Goal: Understand site structure: Grasp the organization and layout of the website

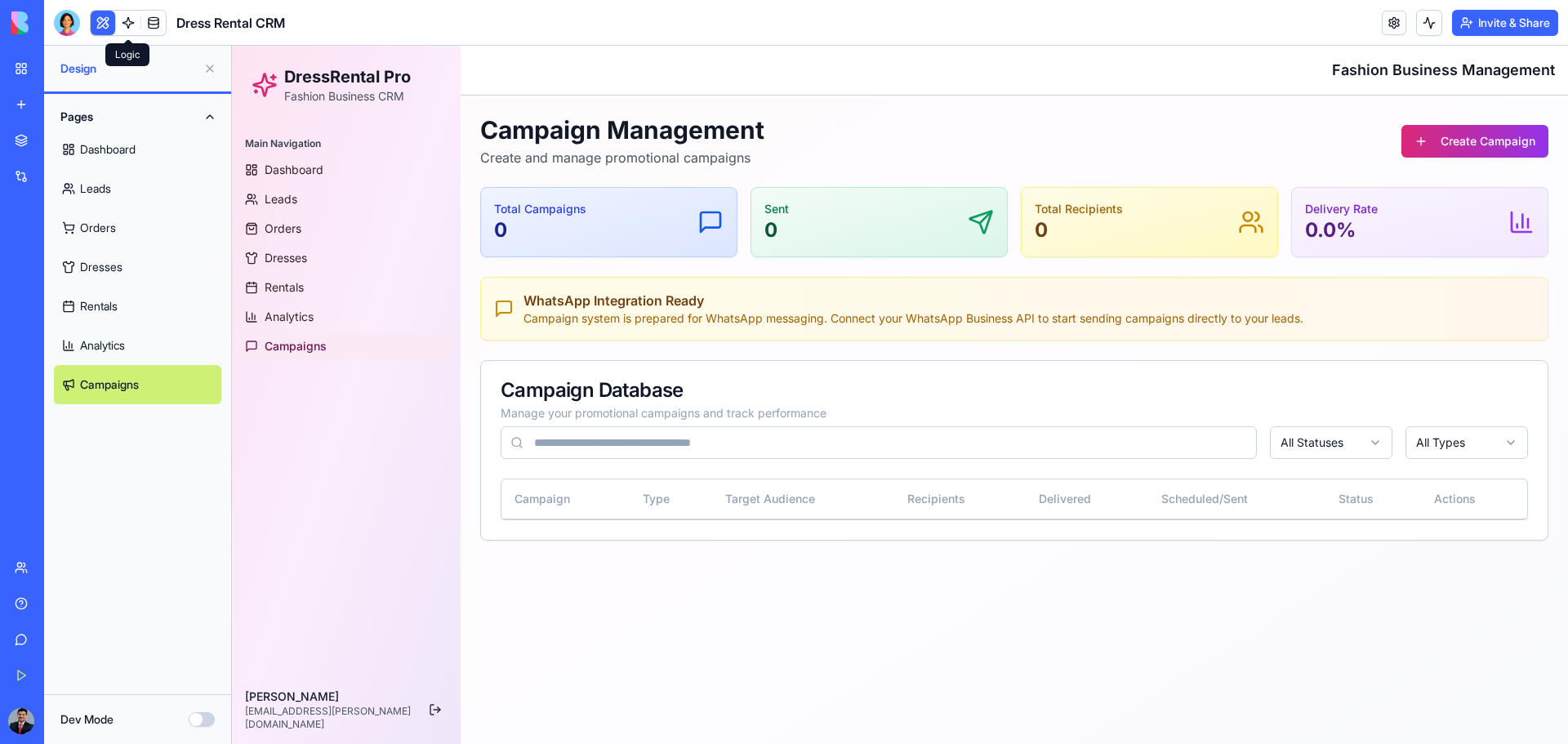
click at [130, 25] on link at bounding box center [128, 22] width 25 height 25
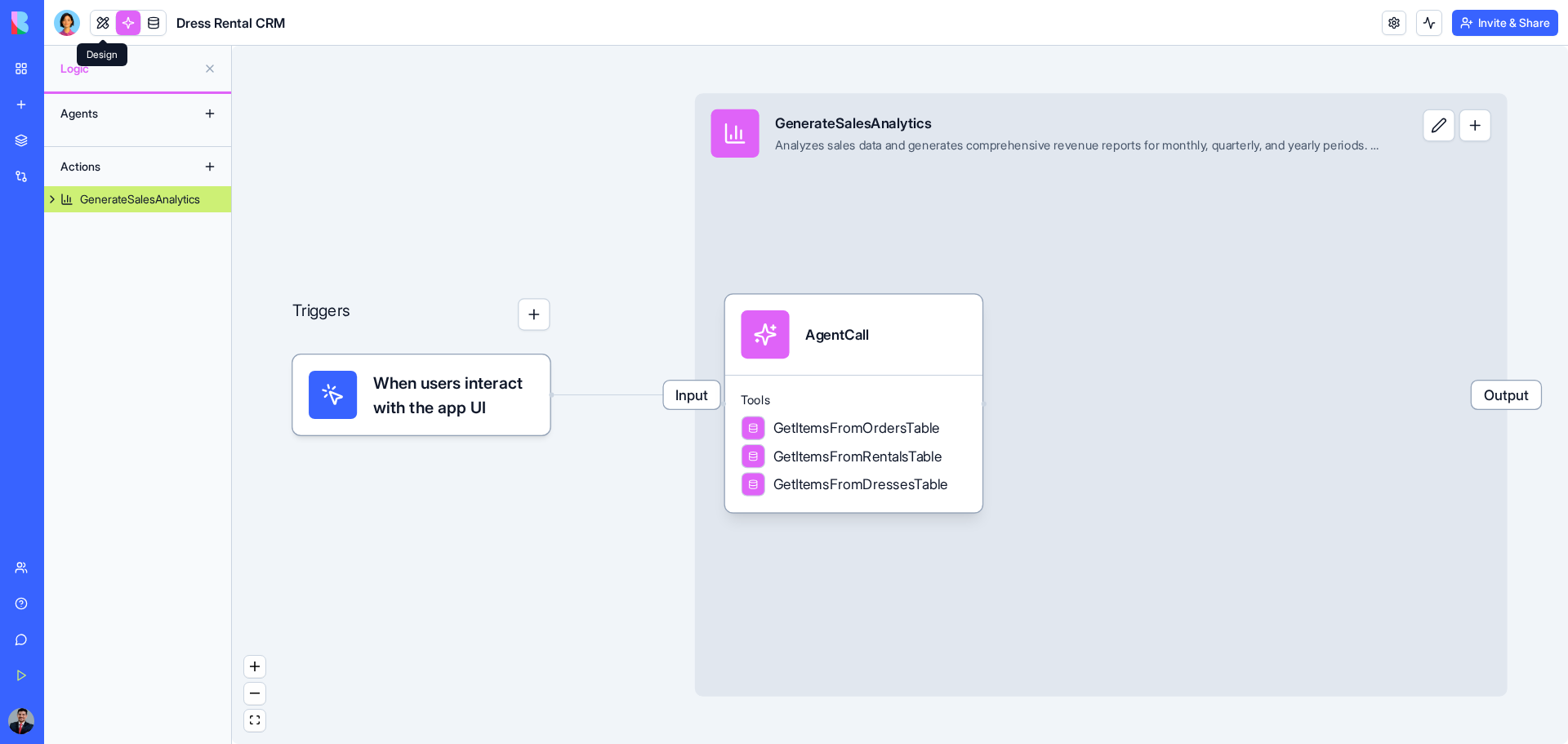
click at [96, 25] on link at bounding box center [103, 22] width 25 height 25
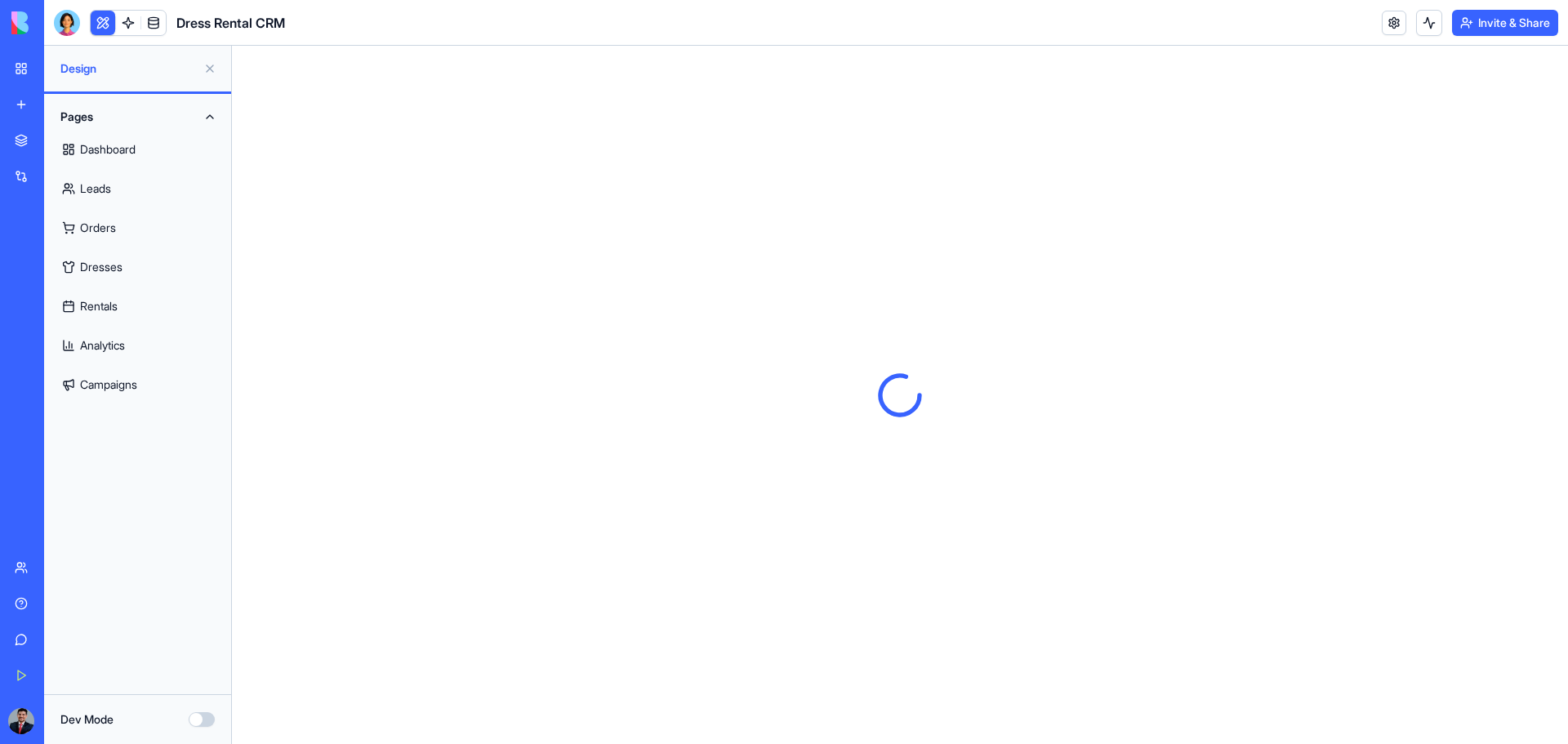
click at [1483, 32] on button "Invite & Share" at bounding box center [1505, 22] width 106 height 27
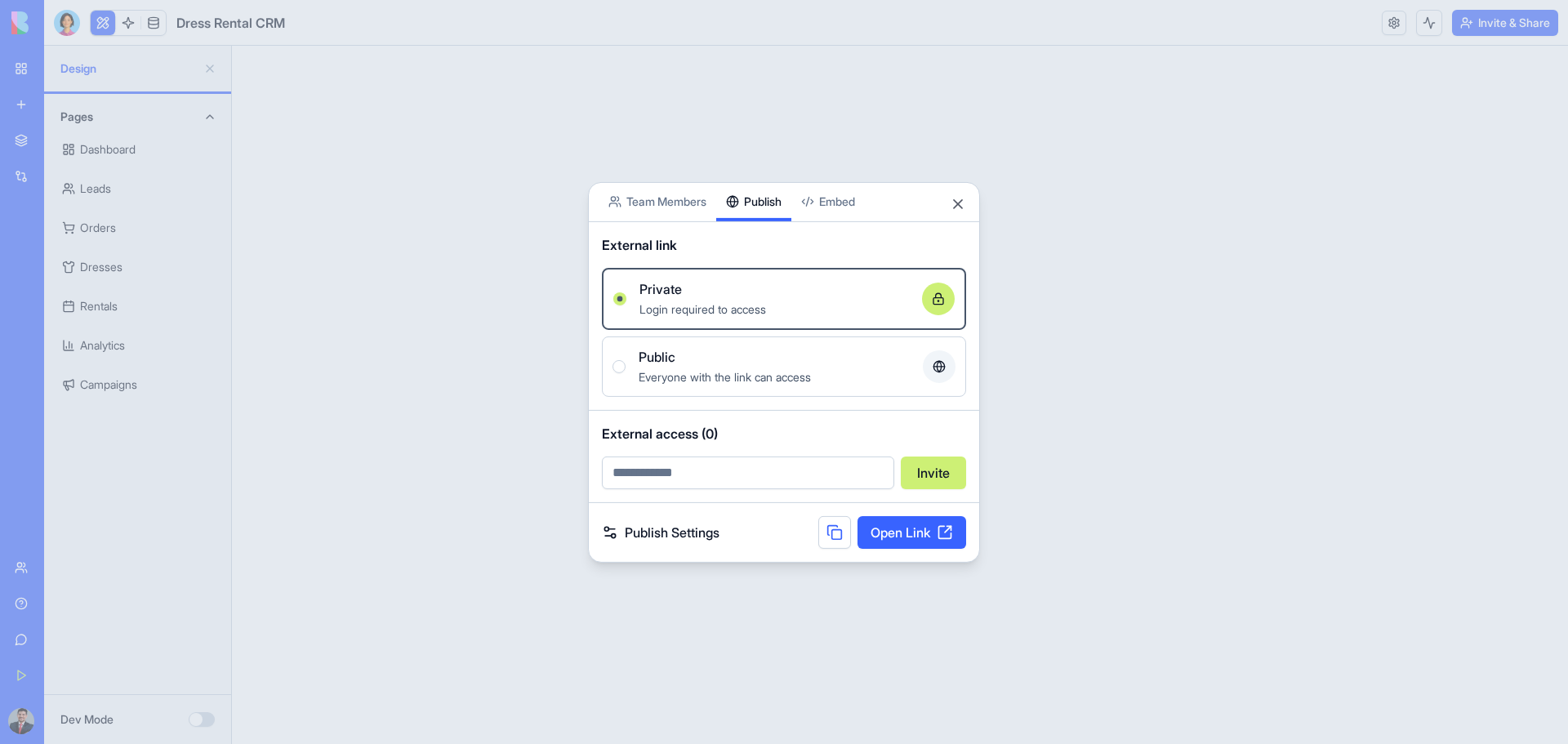
click at [760, 225] on div "Share App Team Members Publish Embed External link Private Login required to ac…" at bounding box center [784, 372] width 392 height 380
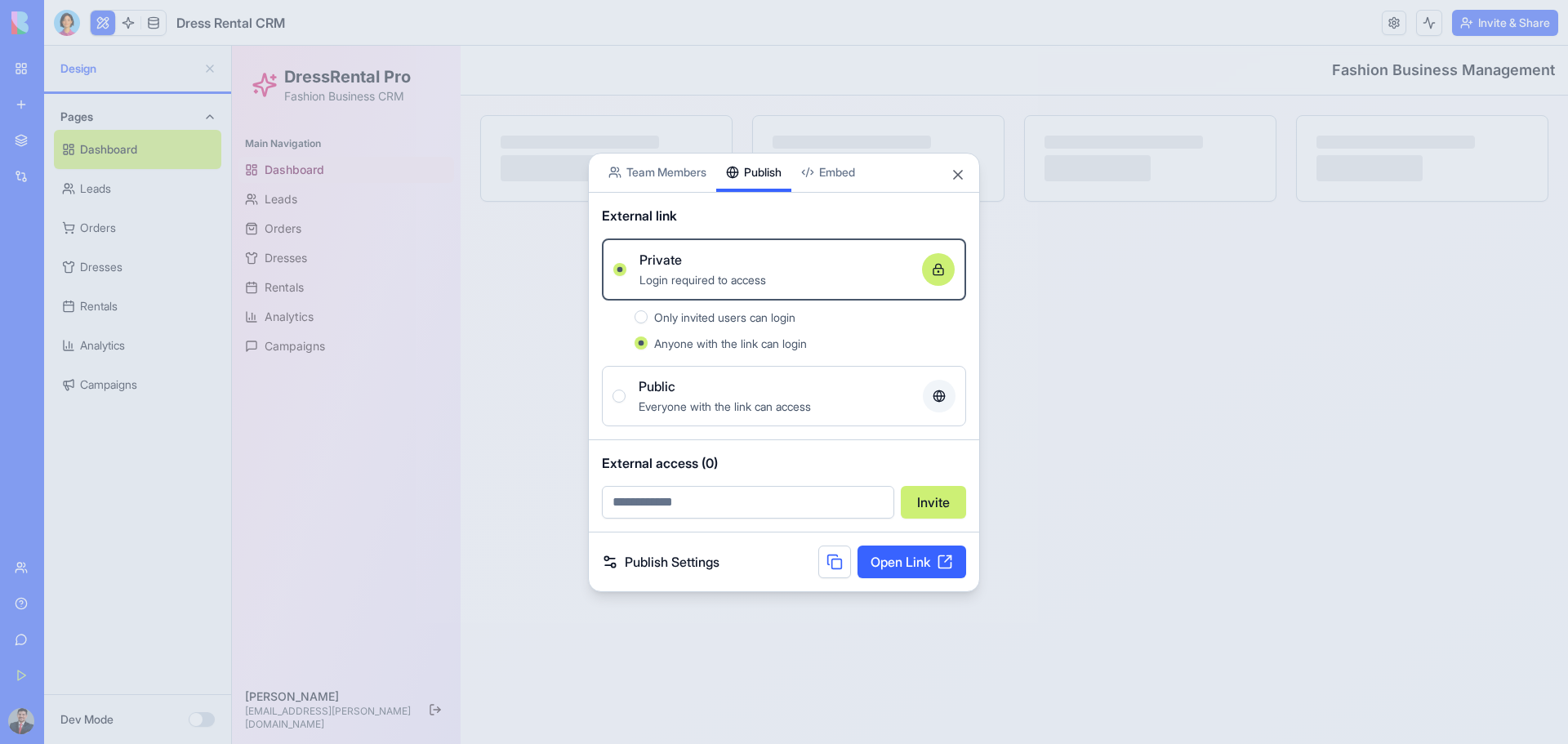
click at [619, 395] on button "Public Everyone with the link can access" at bounding box center [618, 396] width 13 height 13
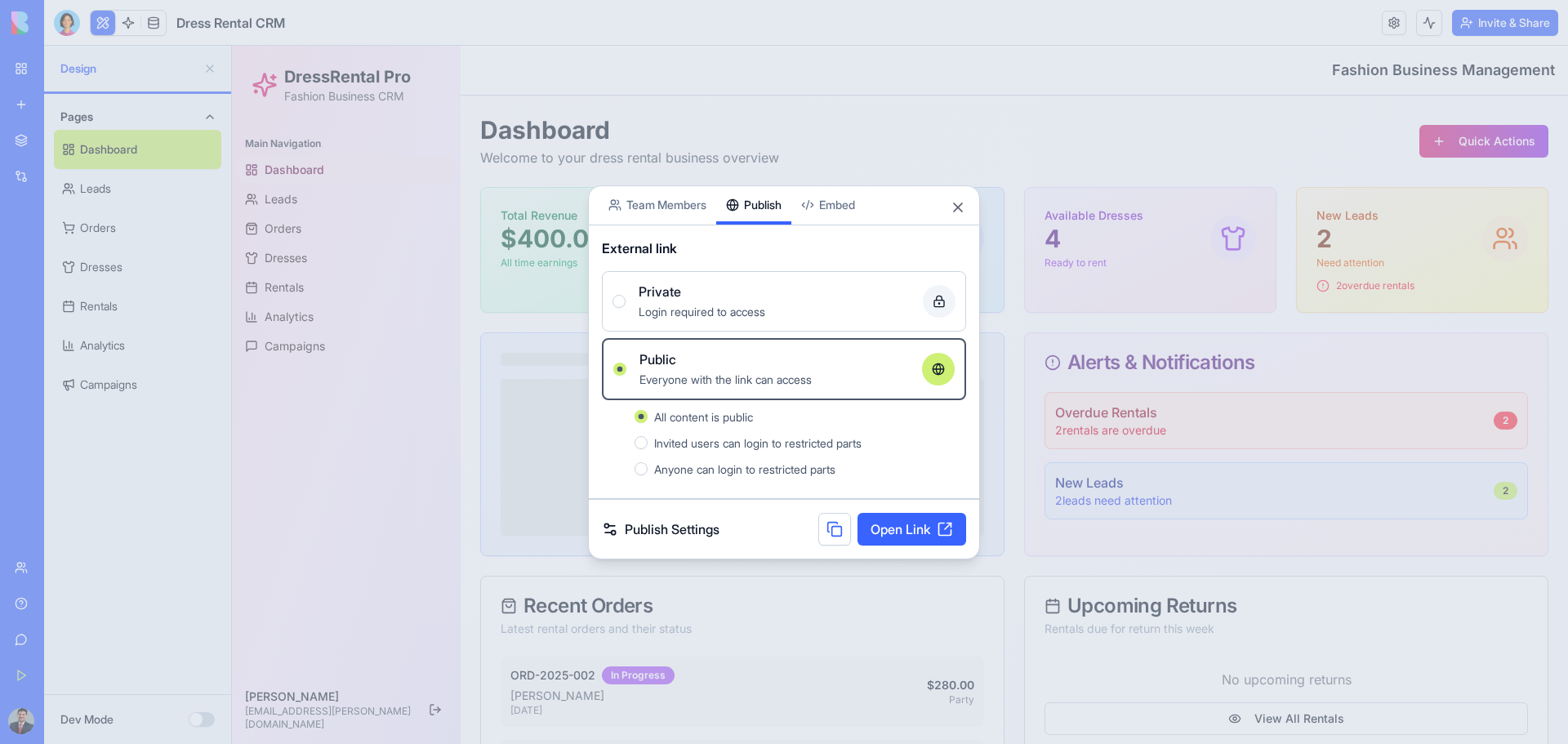
click at [904, 531] on link "Open Link" at bounding box center [911, 529] width 109 height 33
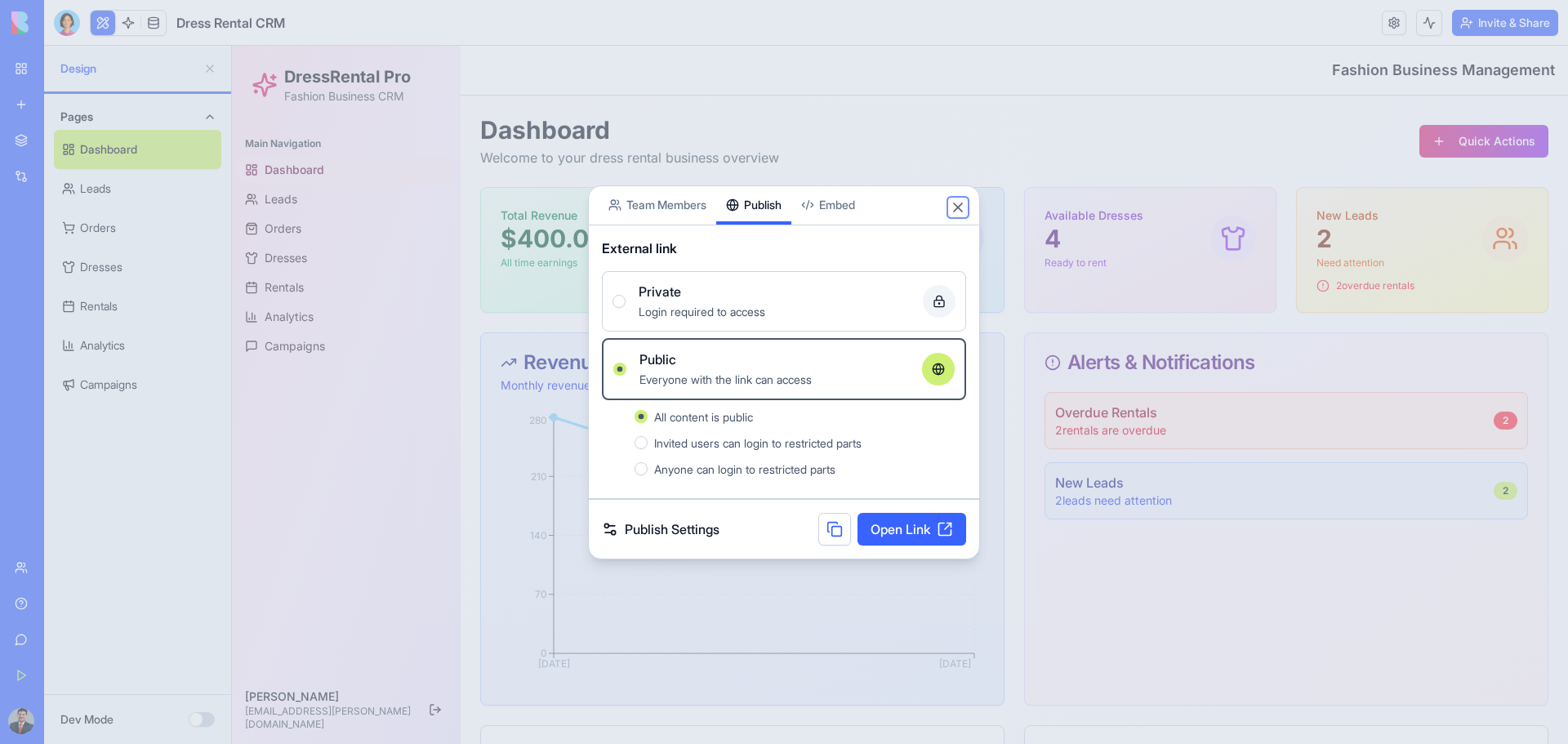
click at [956, 205] on button "Close" at bounding box center [957, 207] width 16 height 16
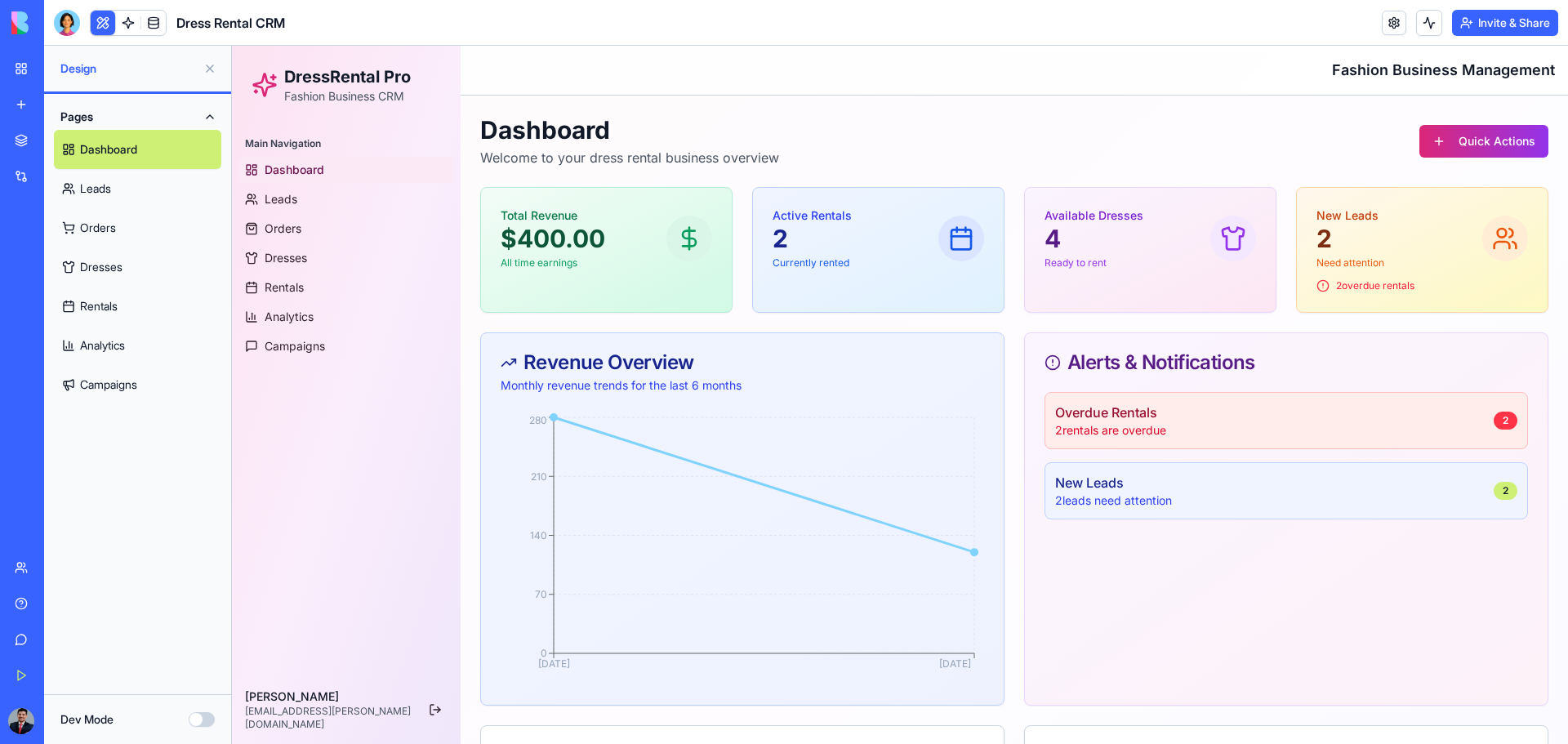
click at [149, 16] on link at bounding box center [153, 22] width 25 height 25
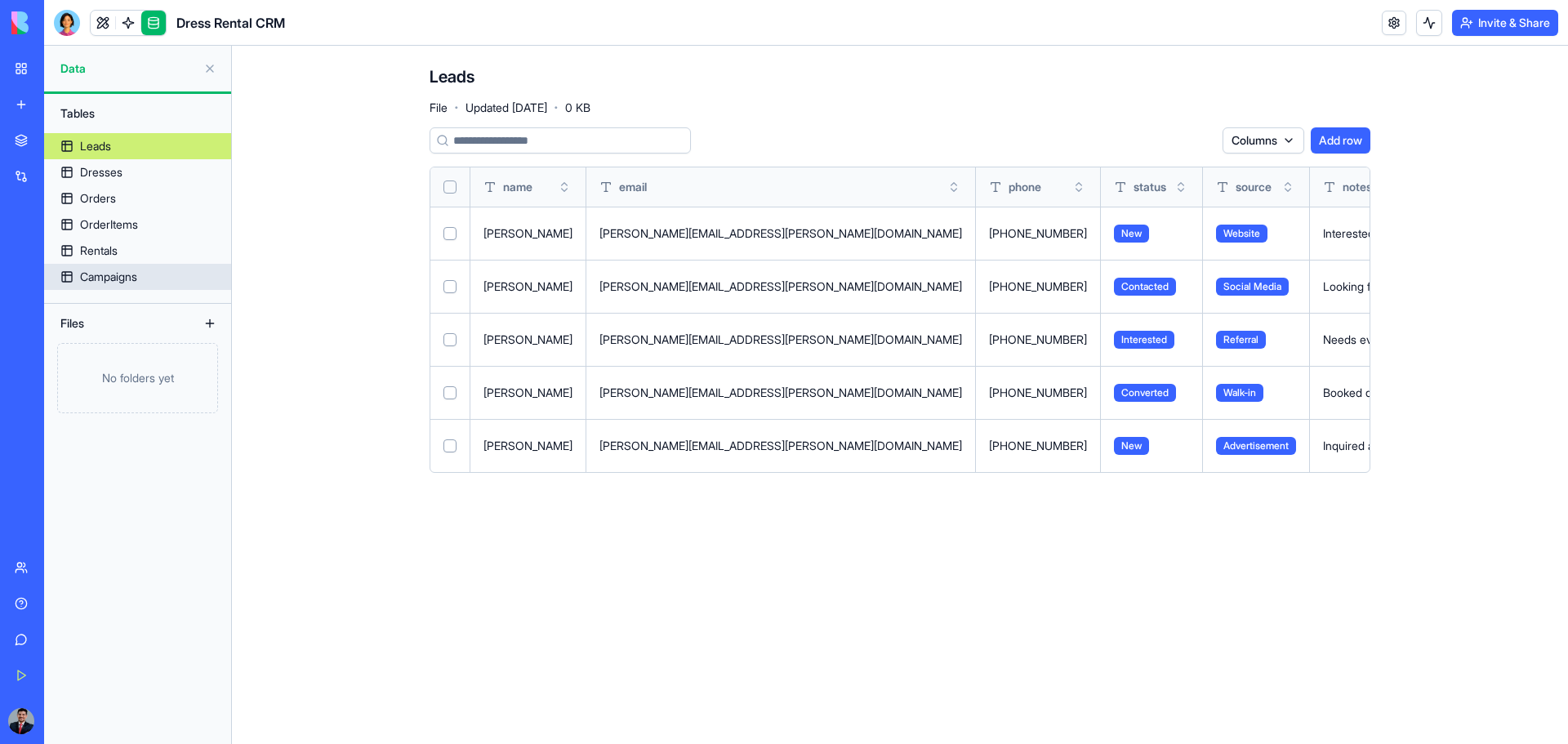
click at [131, 277] on div "Campaigns" at bounding box center [108, 277] width 57 height 16
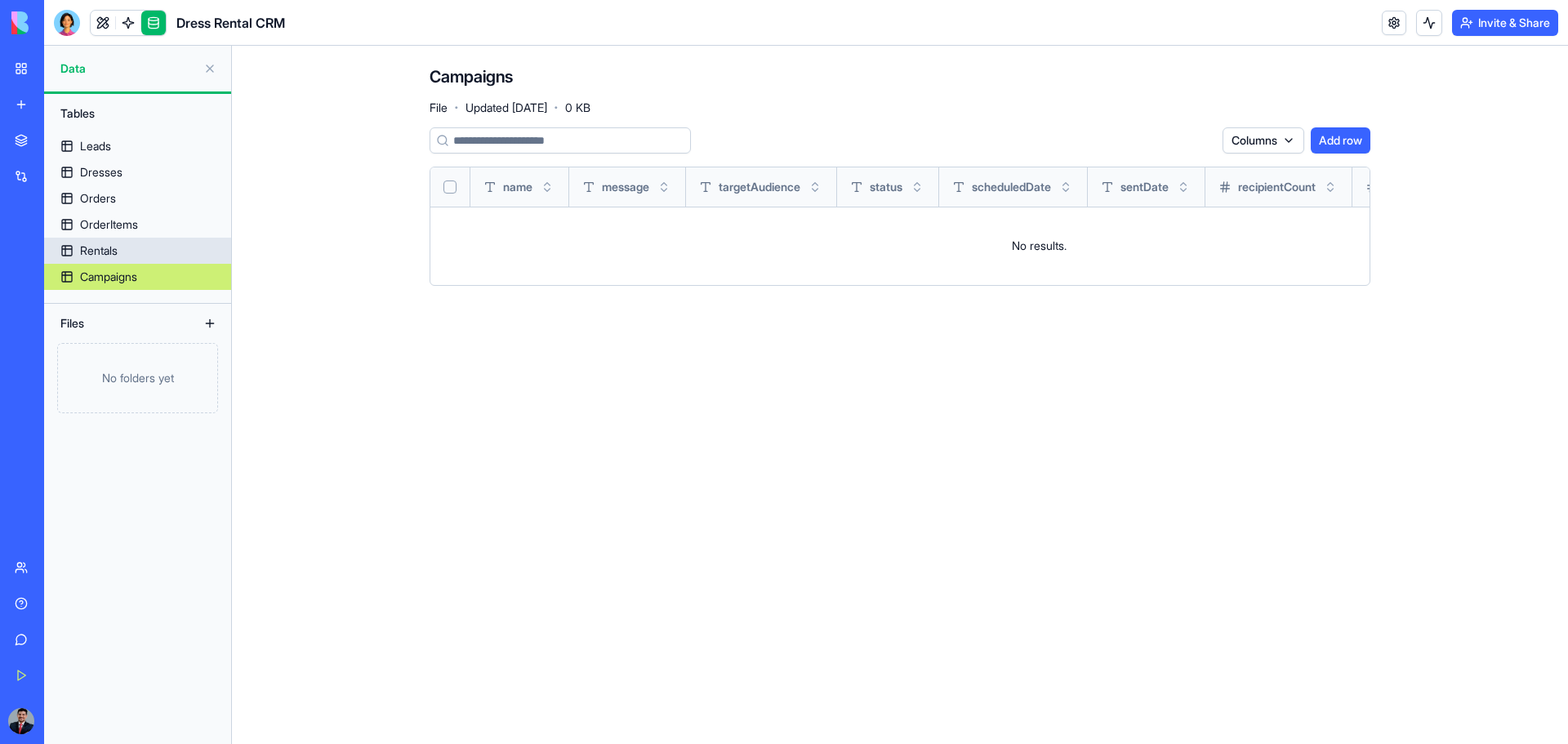
click at [124, 248] on link "Rentals" at bounding box center [137, 250] width 187 height 27
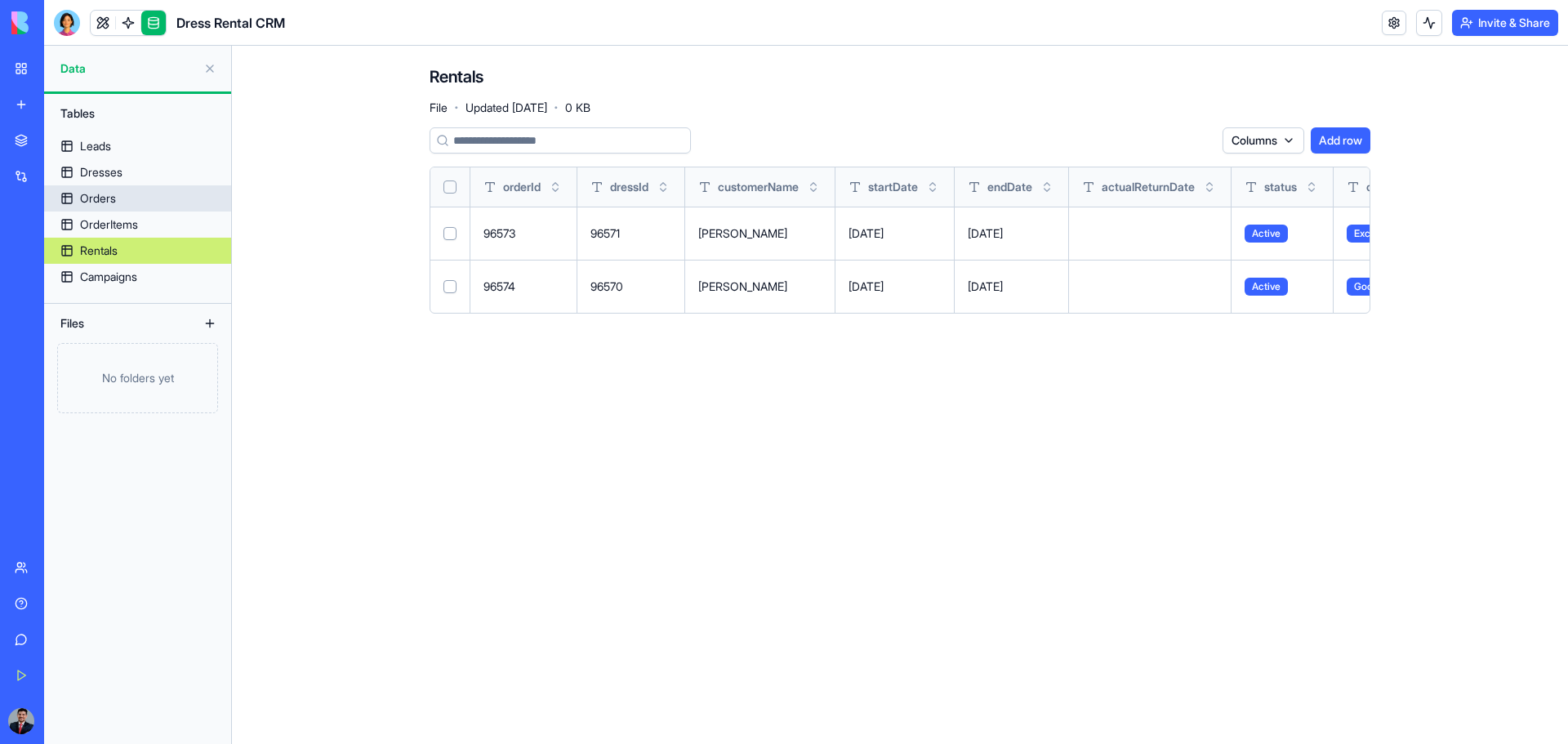
click at [125, 205] on link "Orders" at bounding box center [137, 198] width 187 height 27
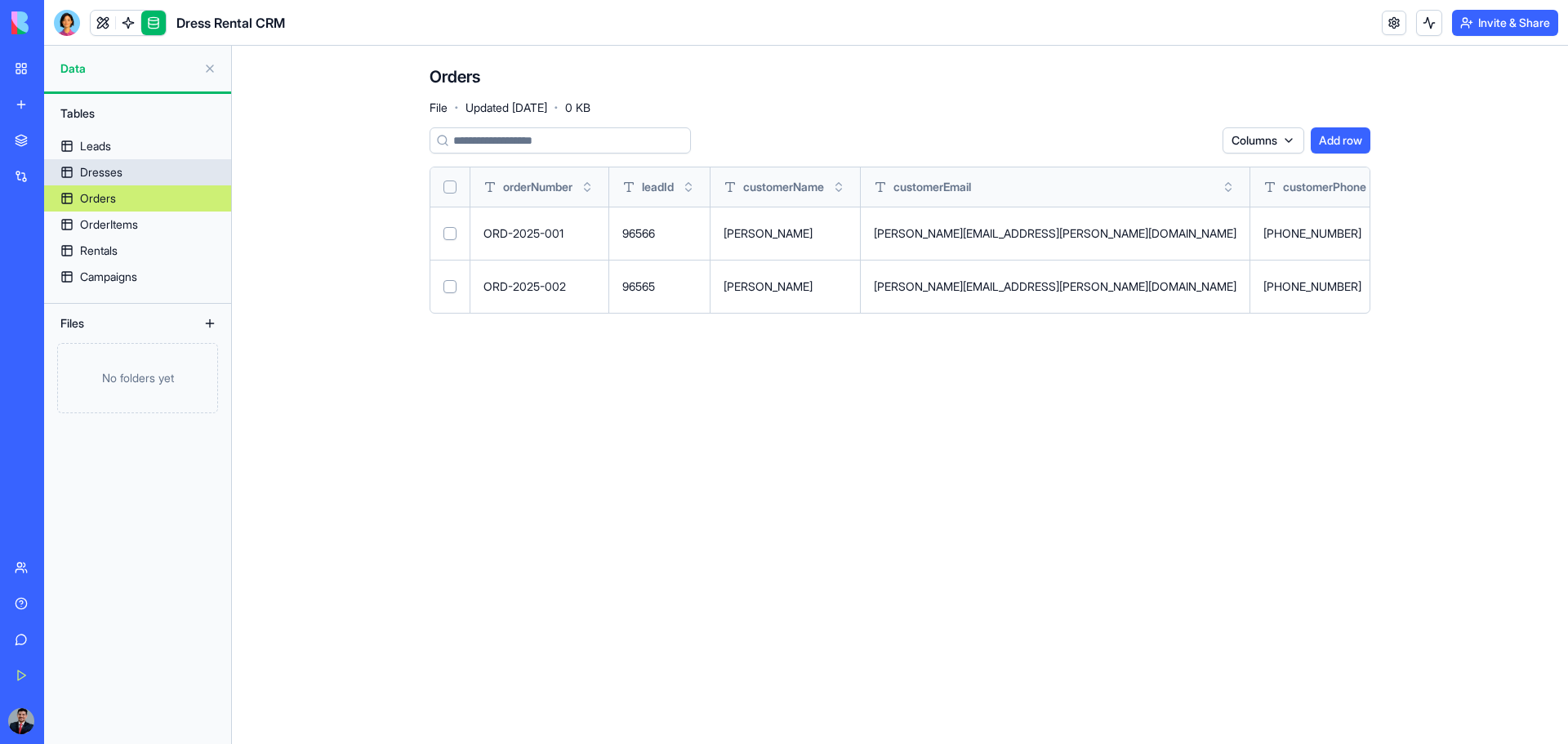
click at [92, 178] on div "Dresses" at bounding box center [101, 172] width 43 height 16
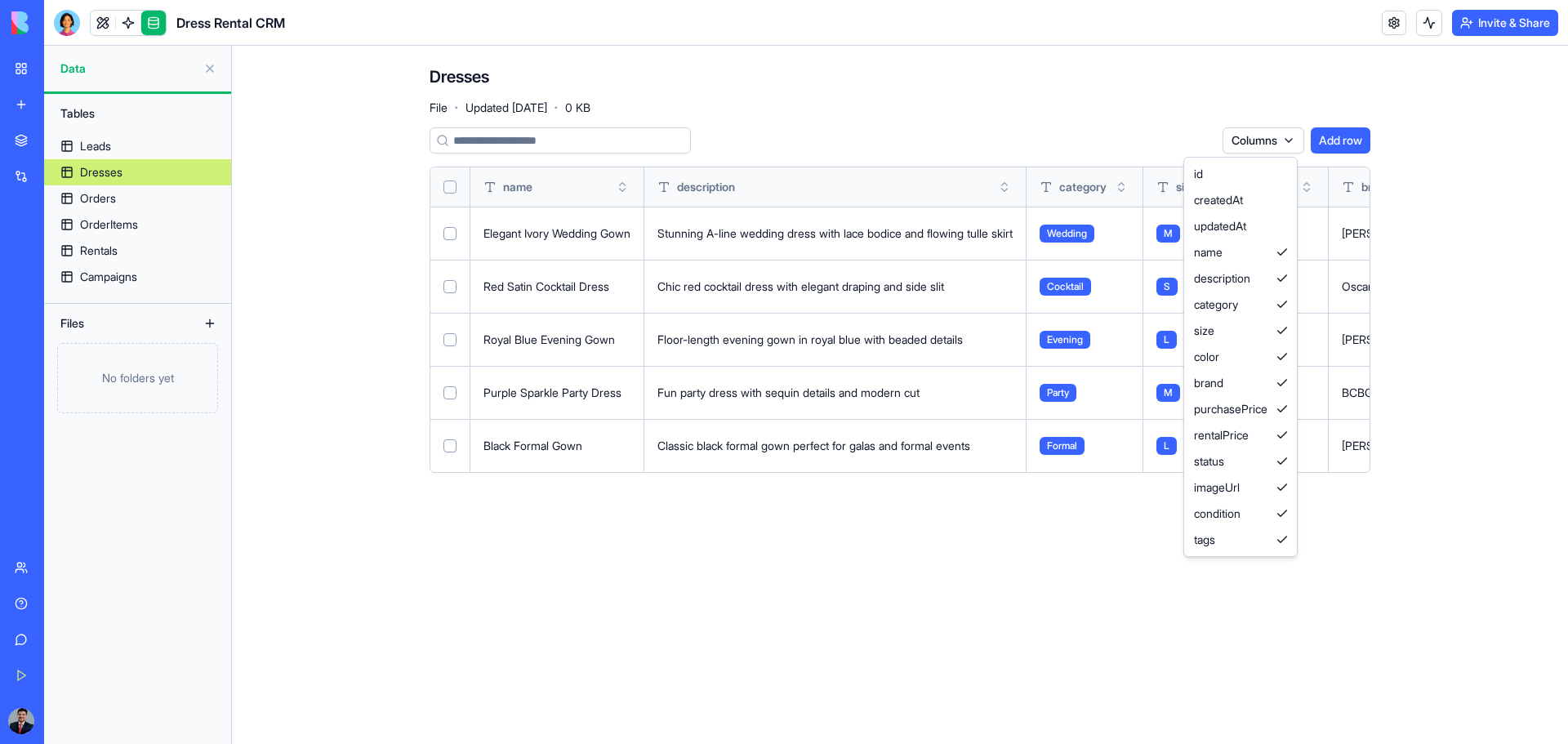
click at [1280, 146] on html "BETA My Workspace New app Marketplace Integrations Recent Untitled App AI Logo …" at bounding box center [784, 372] width 1568 height 744
click at [1040, 109] on html "BETA My Workspace New app Marketplace Integrations Recent Untitled App AI Logo …" at bounding box center [784, 372] width 1568 height 744
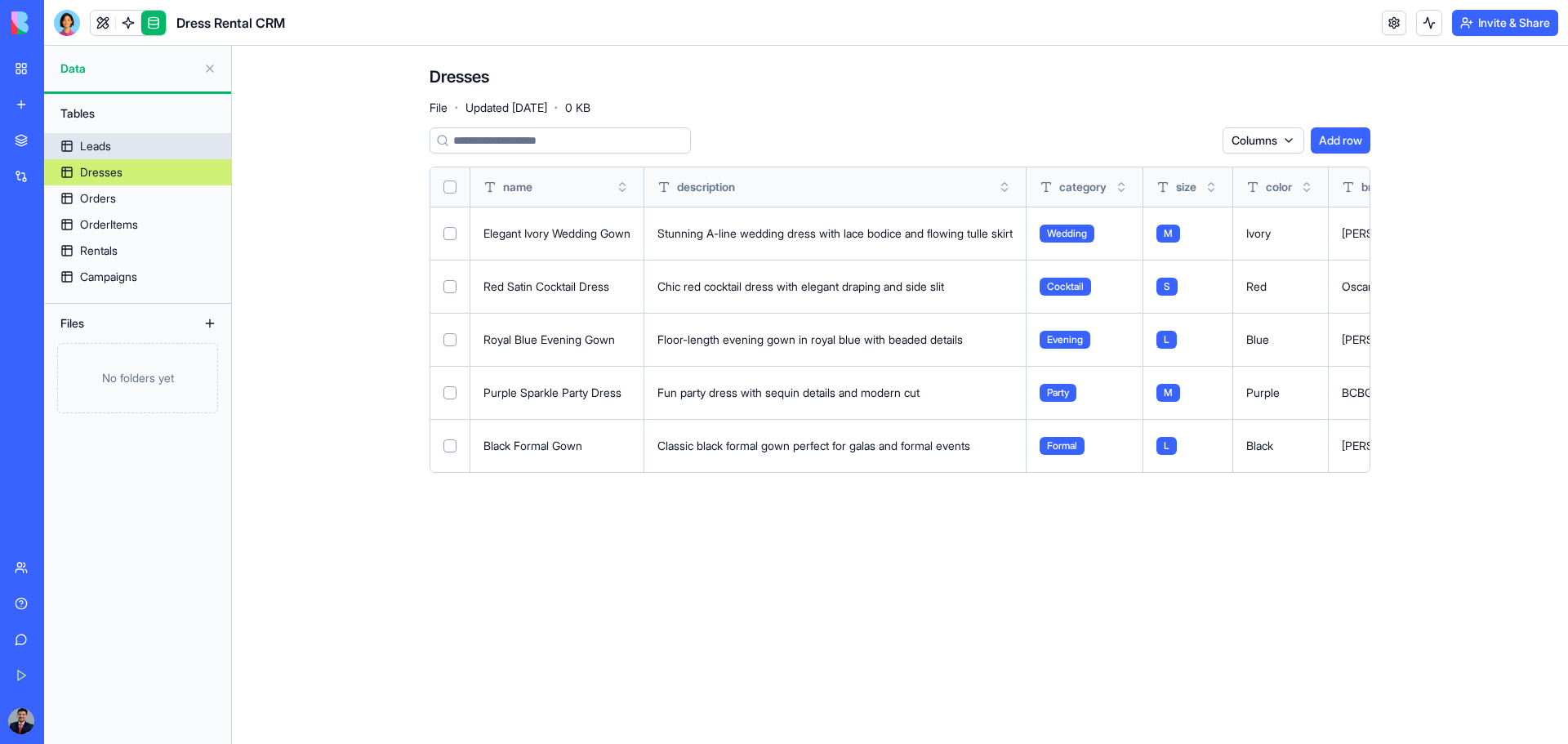
click at [125, 146] on link "Leads" at bounding box center [137, 146] width 187 height 27
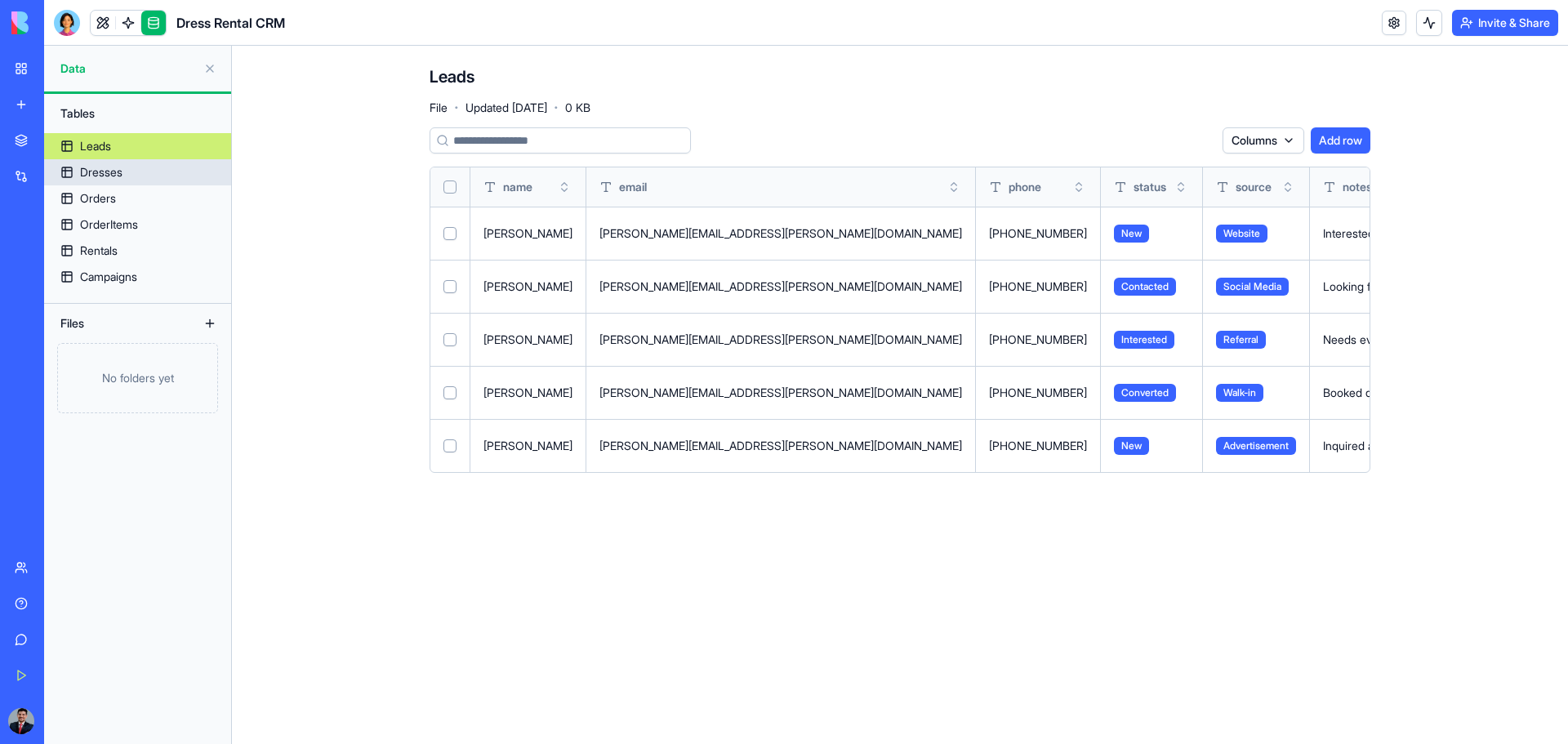
click at [91, 172] on div "Dresses" at bounding box center [101, 172] width 43 height 16
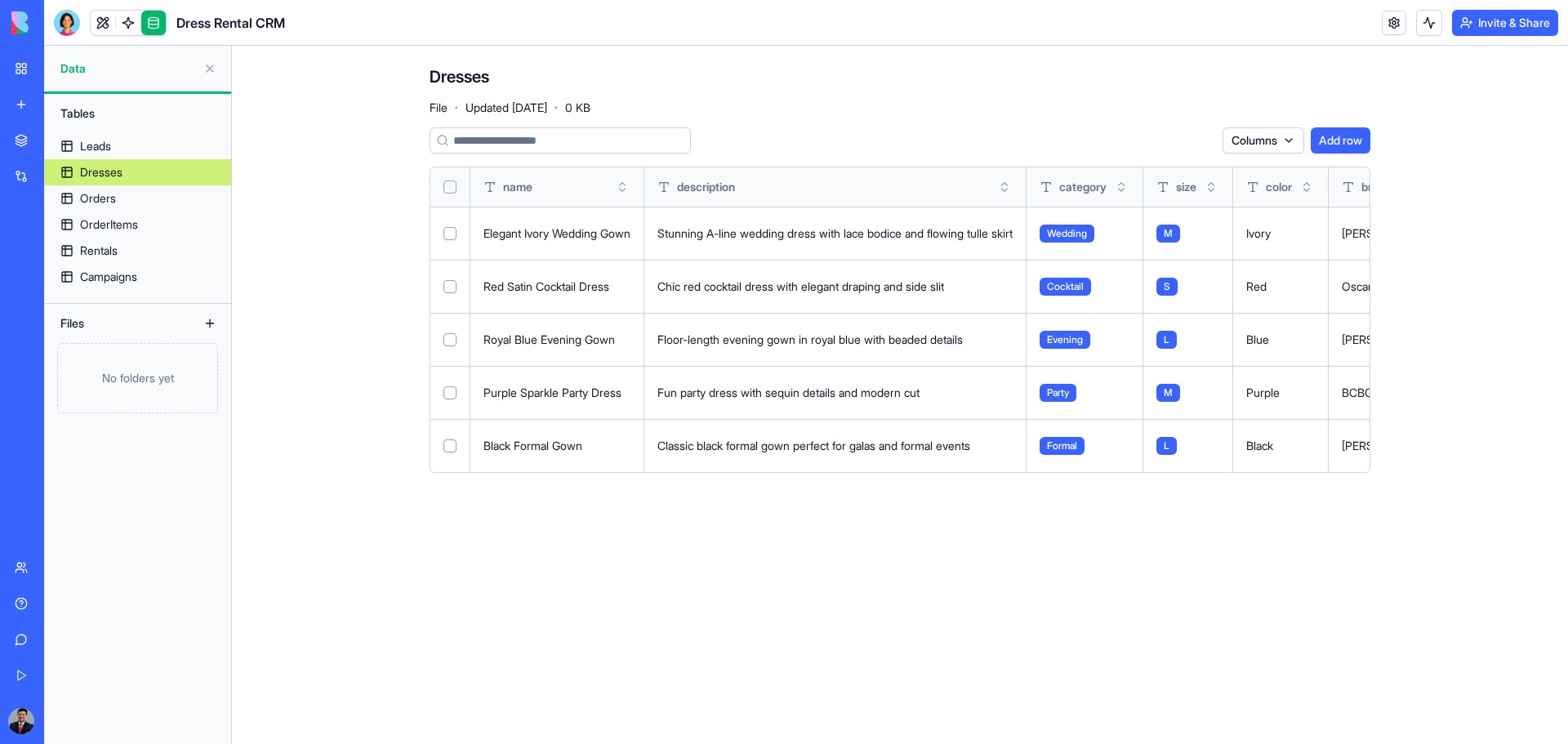
click at [324, 90] on main "Dresses File · Updated [DATE] · 0 KB Columns Add row name description category …" at bounding box center [900, 394] width 1336 height 698
click at [126, 193] on link "Orders" at bounding box center [137, 198] width 187 height 27
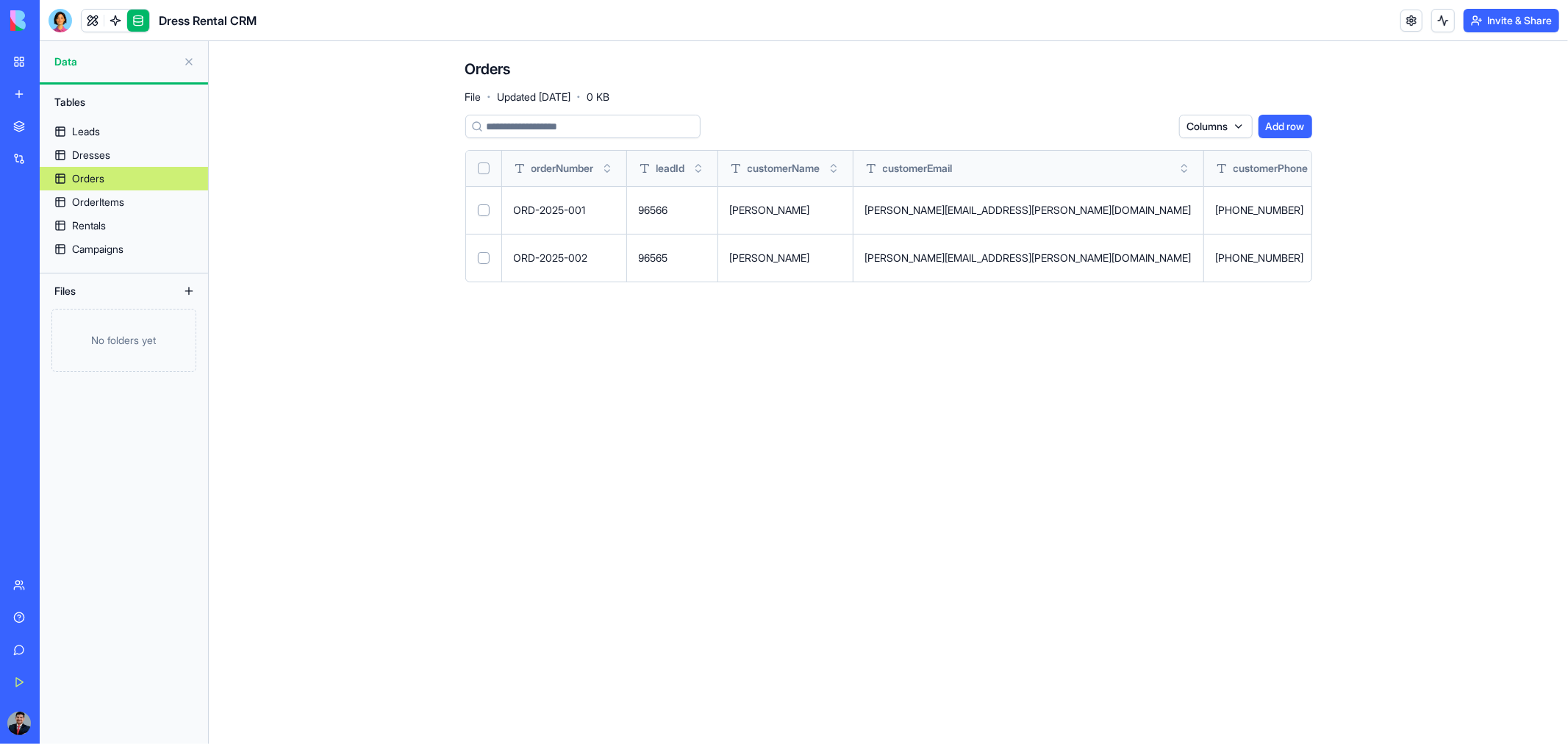
click at [1240, 125] on html "BETA My Workspace New app Marketplace Integrations Recent Untitled App AI Logo …" at bounding box center [784, 372] width 1568 height 744
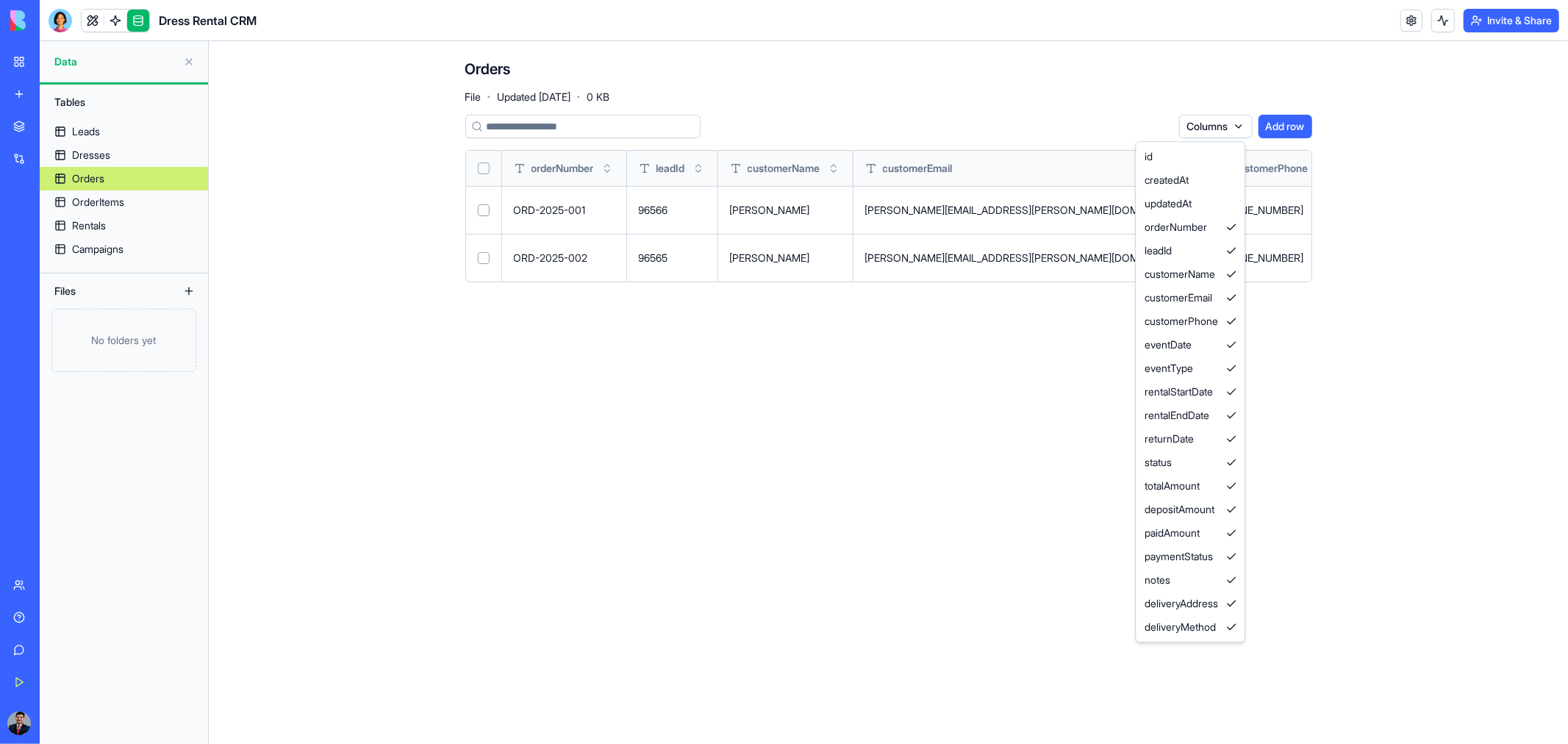
click at [113, 153] on html "BETA My Workspace New app Marketplace Integrations Recent Untitled App AI Logo …" at bounding box center [784, 372] width 1568 height 744
click at [104, 153] on div "Dresses" at bounding box center [91, 155] width 39 height 15
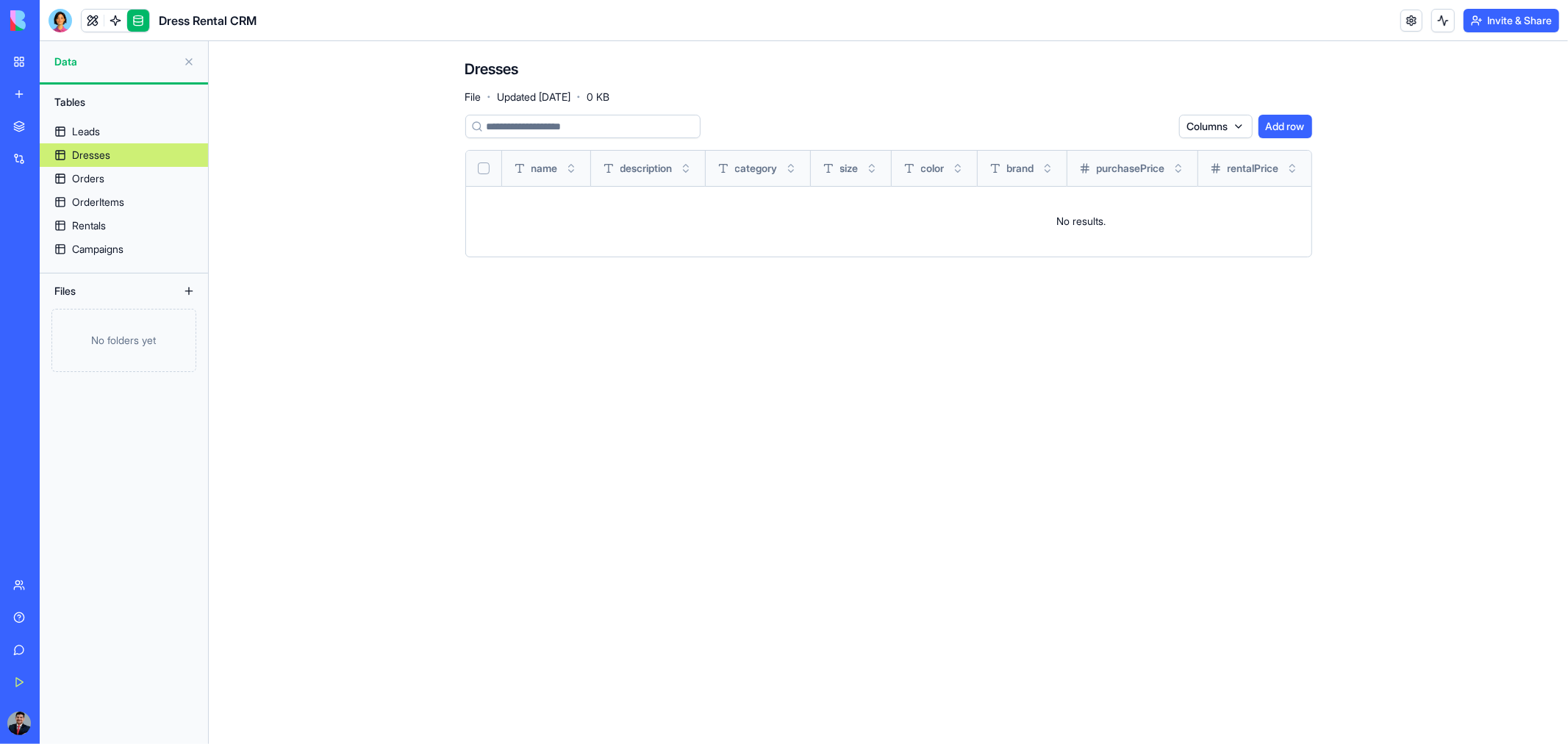
click at [1216, 127] on html "BETA My Workspace New app Marketplace Integrations Recent Untitled App AI Logo …" at bounding box center [784, 372] width 1568 height 744
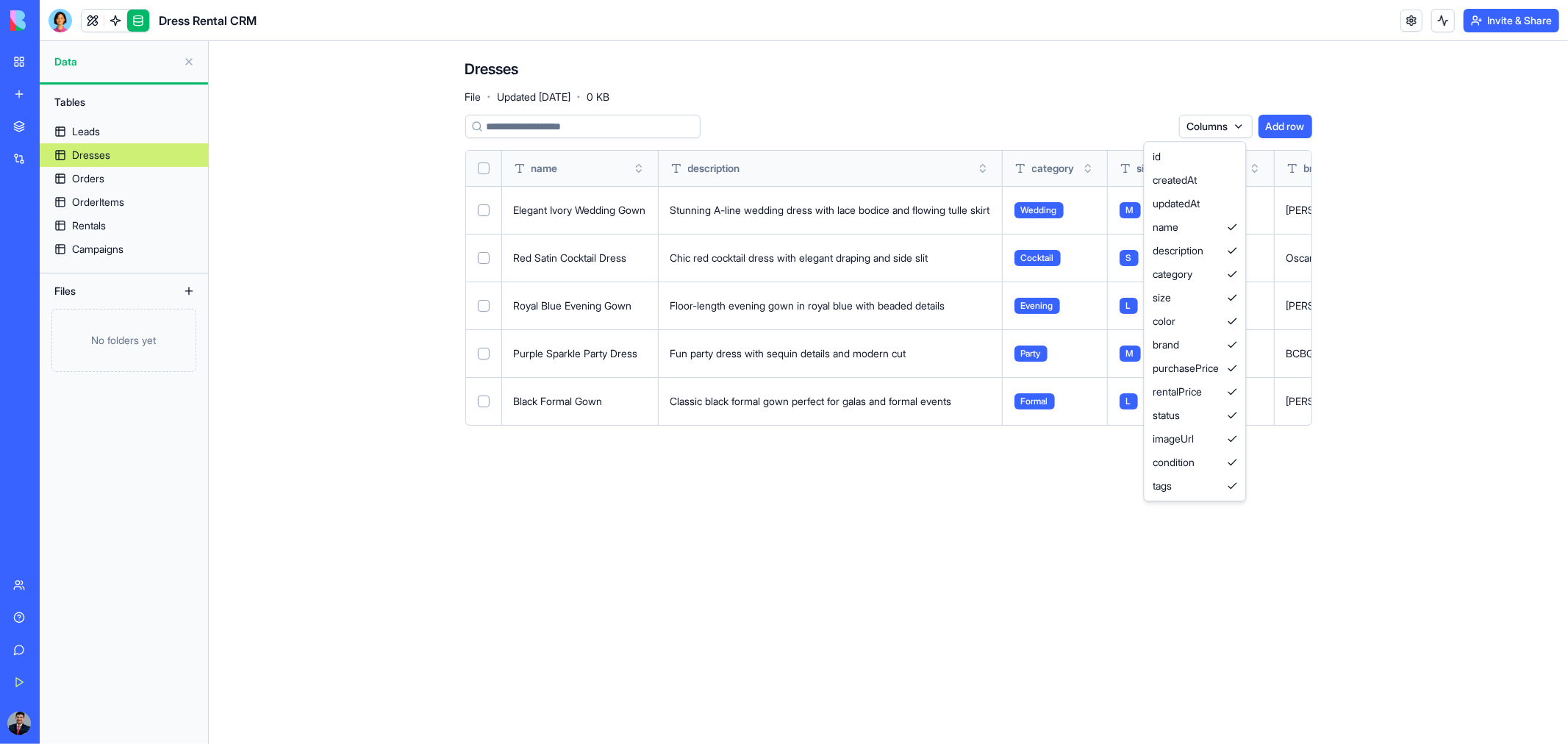
click at [489, 47] on html "BETA My Workspace New app Marketplace Integrations Recent Untitled App AI Logo …" at bounding box center [784, 372] width 1568 height 744
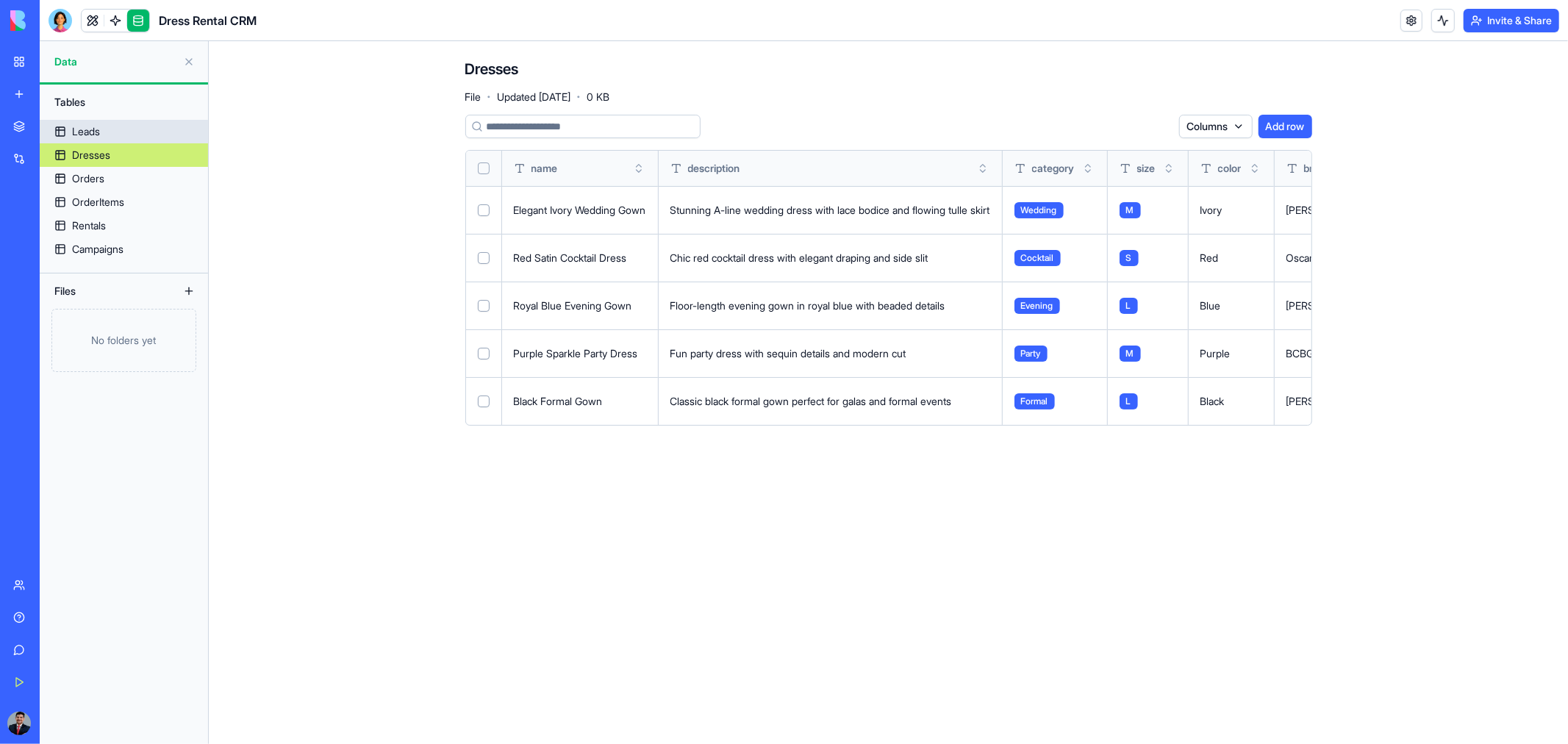
click at [100, 121] on link "Leads" at bounding box center [123, 131] width 168 height 24
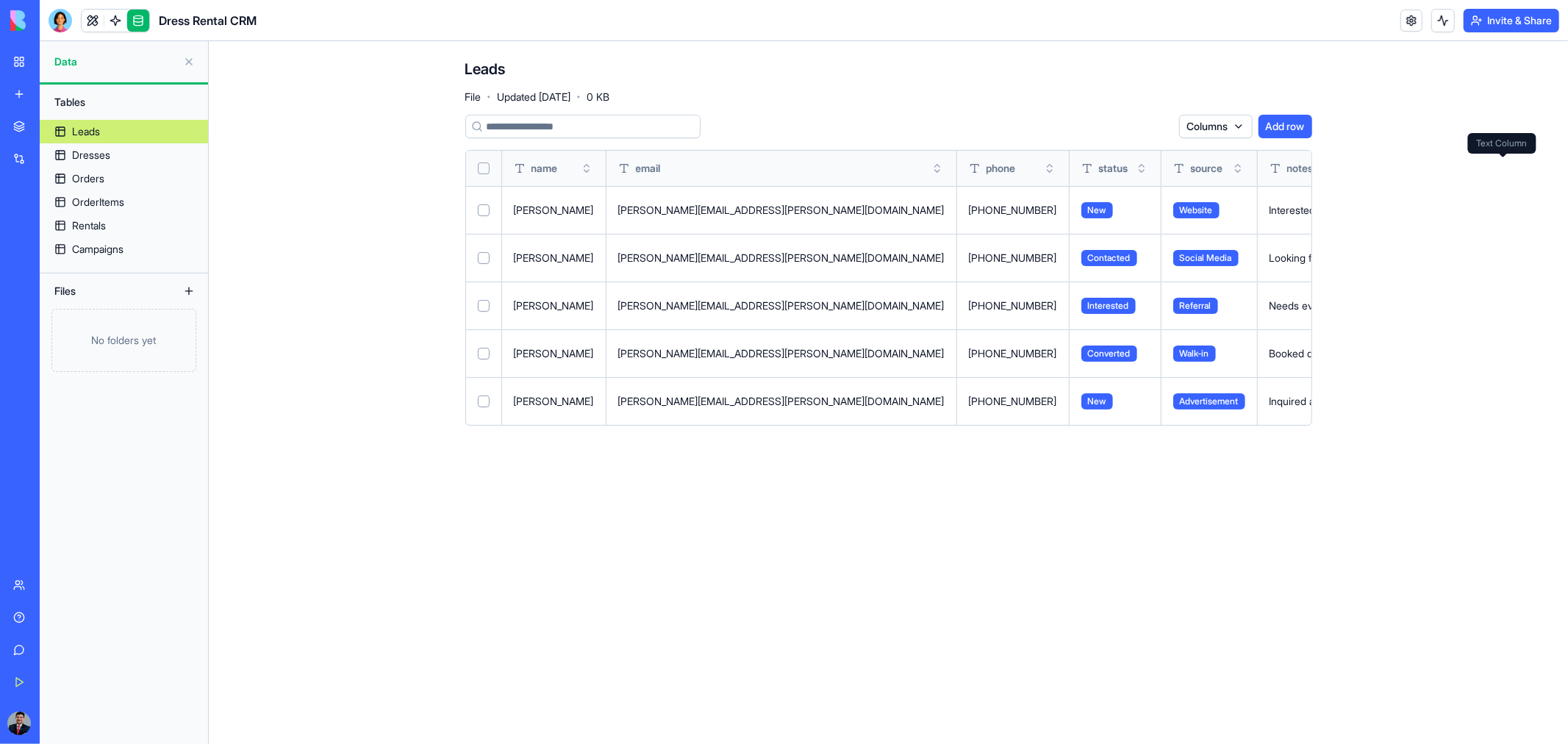
click at [1211, 122] on html "BETA My Workspace New app Marketplace Integrations Recent Untitled App AI Logo …" at bounding box center [784, 372] width 1568 height 744
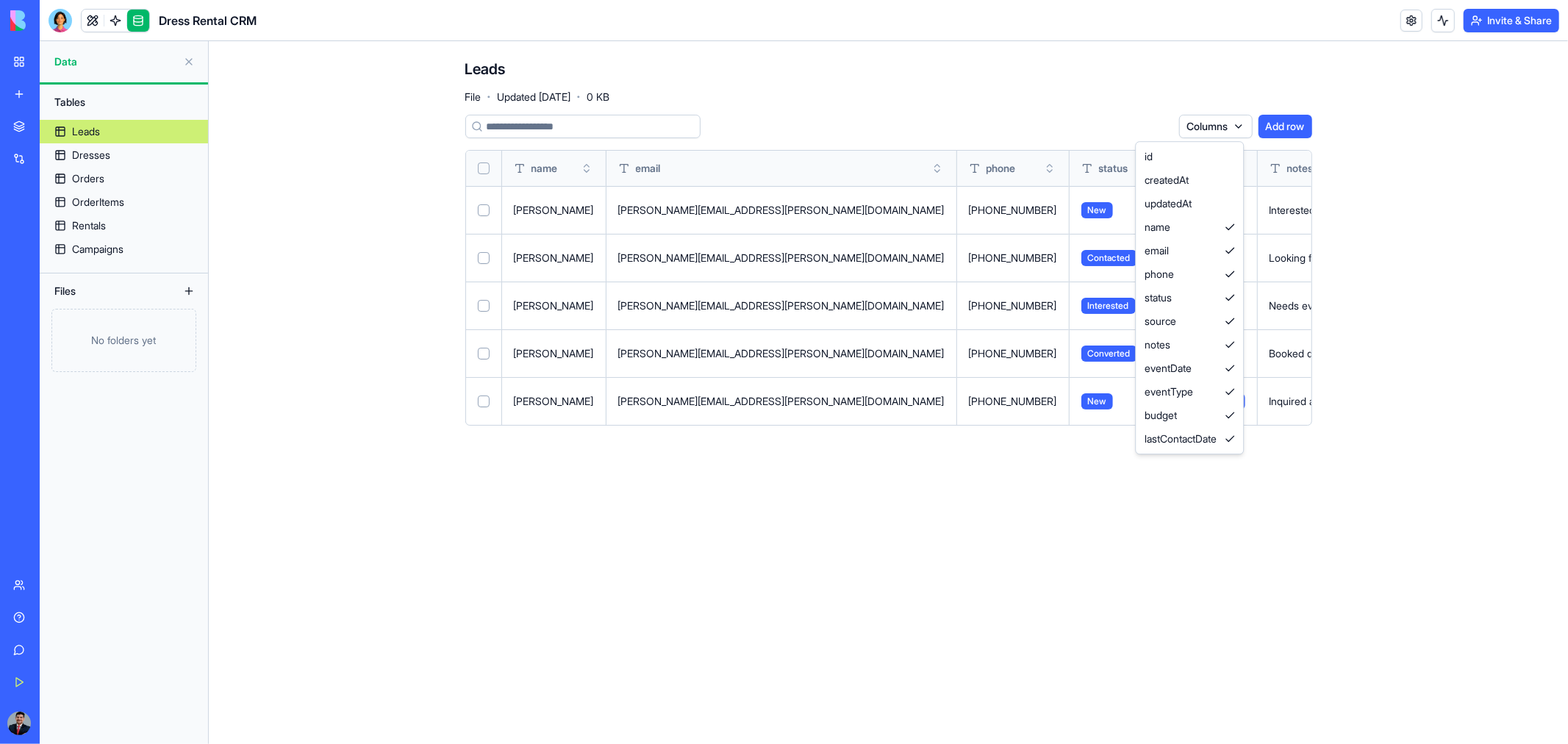
click at [585, 406] on html "BETA My Workspace New app Marketplace Integrations Recent Untitled App AI Logo …" at bounding box center [784, 372] width 1568 height 744
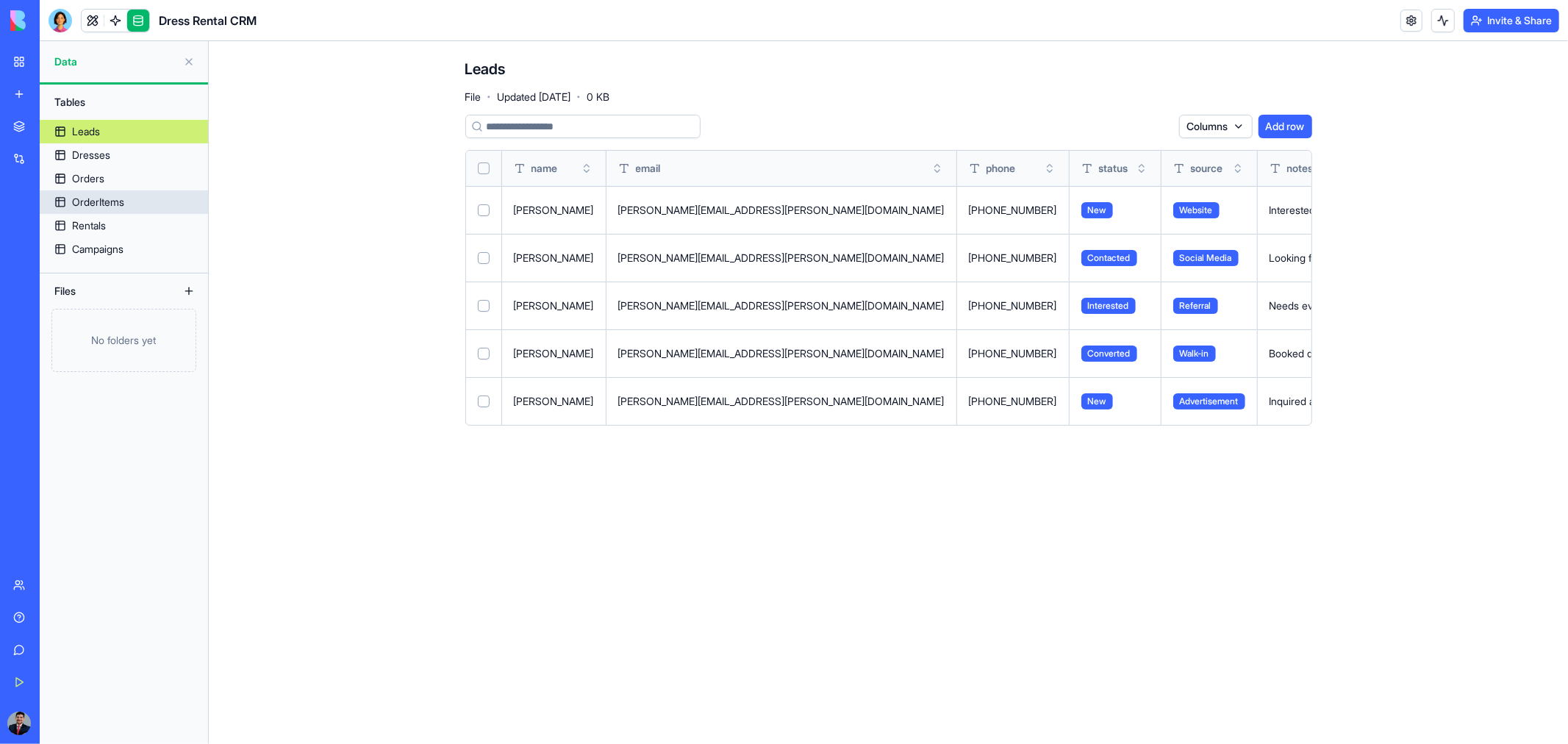
click at [85, 200] on div "OrderItems" at bounding box center [98, 202] width 52 height 15
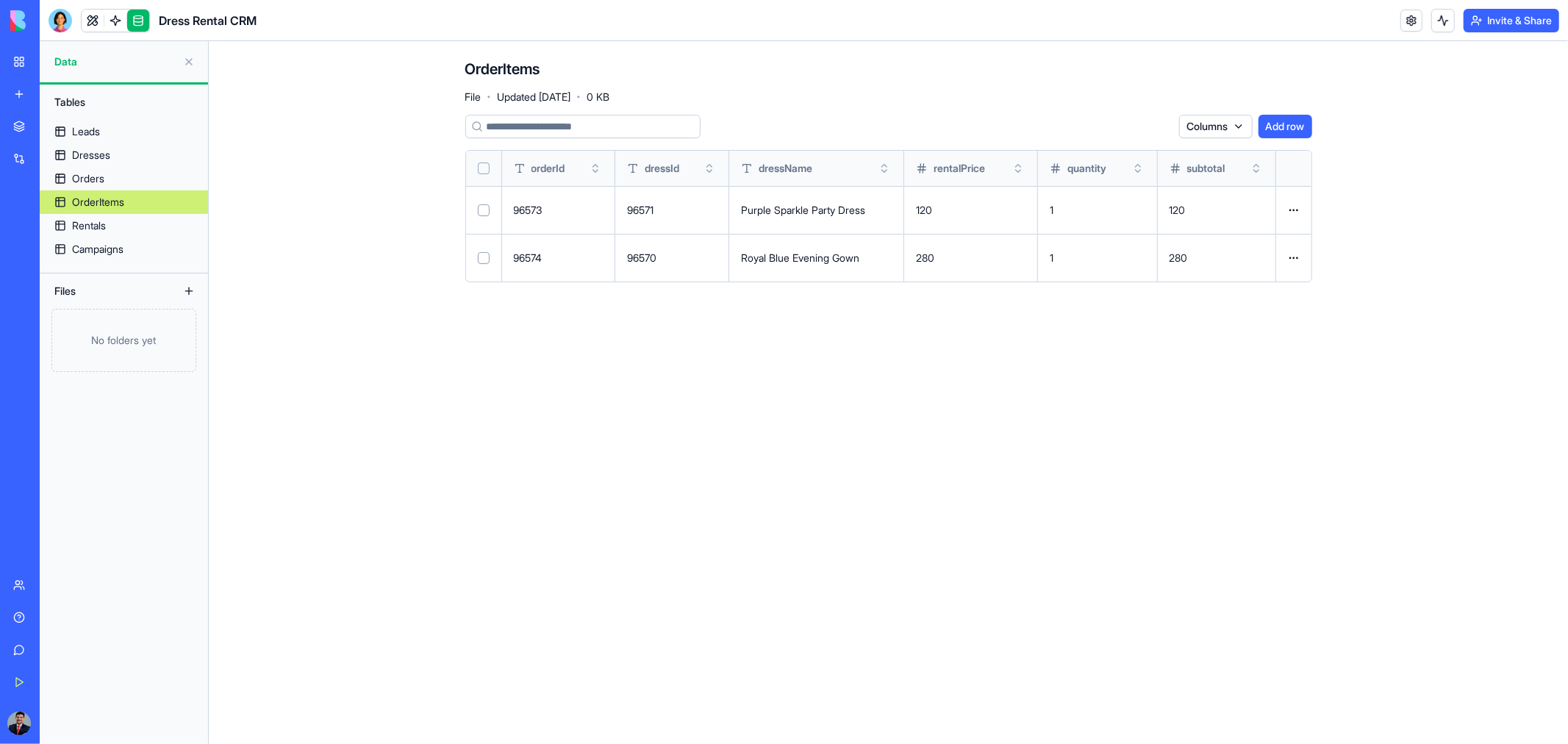
click at [1198, 125] on html "BETA My Workspace New app Marketplace Integrations Recent Untitled App AI Logo …" at bounding box center [784, 372] width 1568 height 744
click at [86, 225] on html "BETA My Workspace New app Marketplace Integrations Recent Untitled App AI Logo …" at bounding box center [784, 372] width 1568 height 744
click at [86, 225] on div "Rentals" at bounding box center [89, 225] width 34 height 15
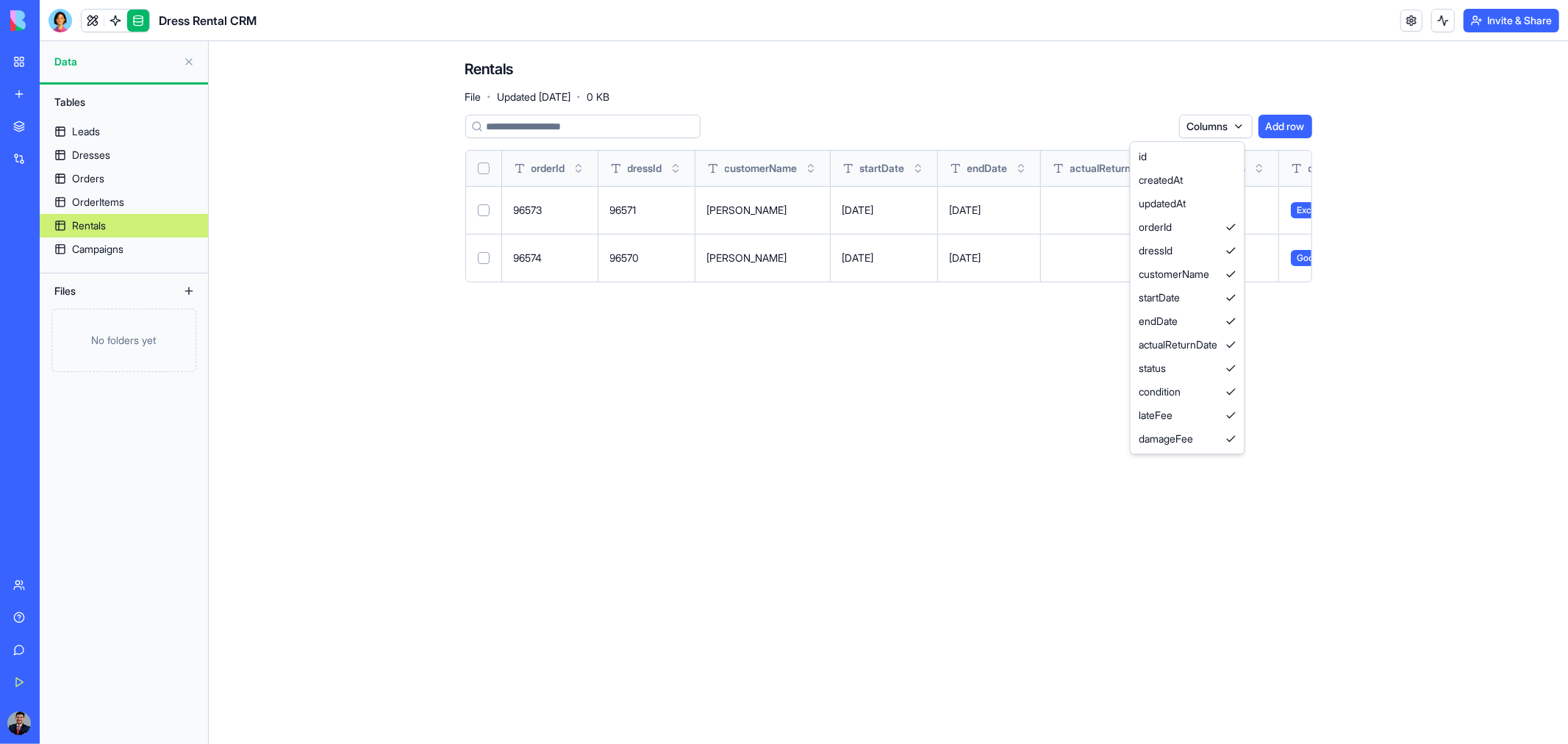
click at [1233, 126] on html "BETA My Workspace New app Marketplace Integrations Recent Untitled App AI Logo …" at bounding box center [784, 372] width 1568 height 744
click at [641, 369] on html "BETA My Workspace New app Marketplace Integrations Recent Untitled App AI Logo …" at bounding box center [784, 372] width 1568 height 744
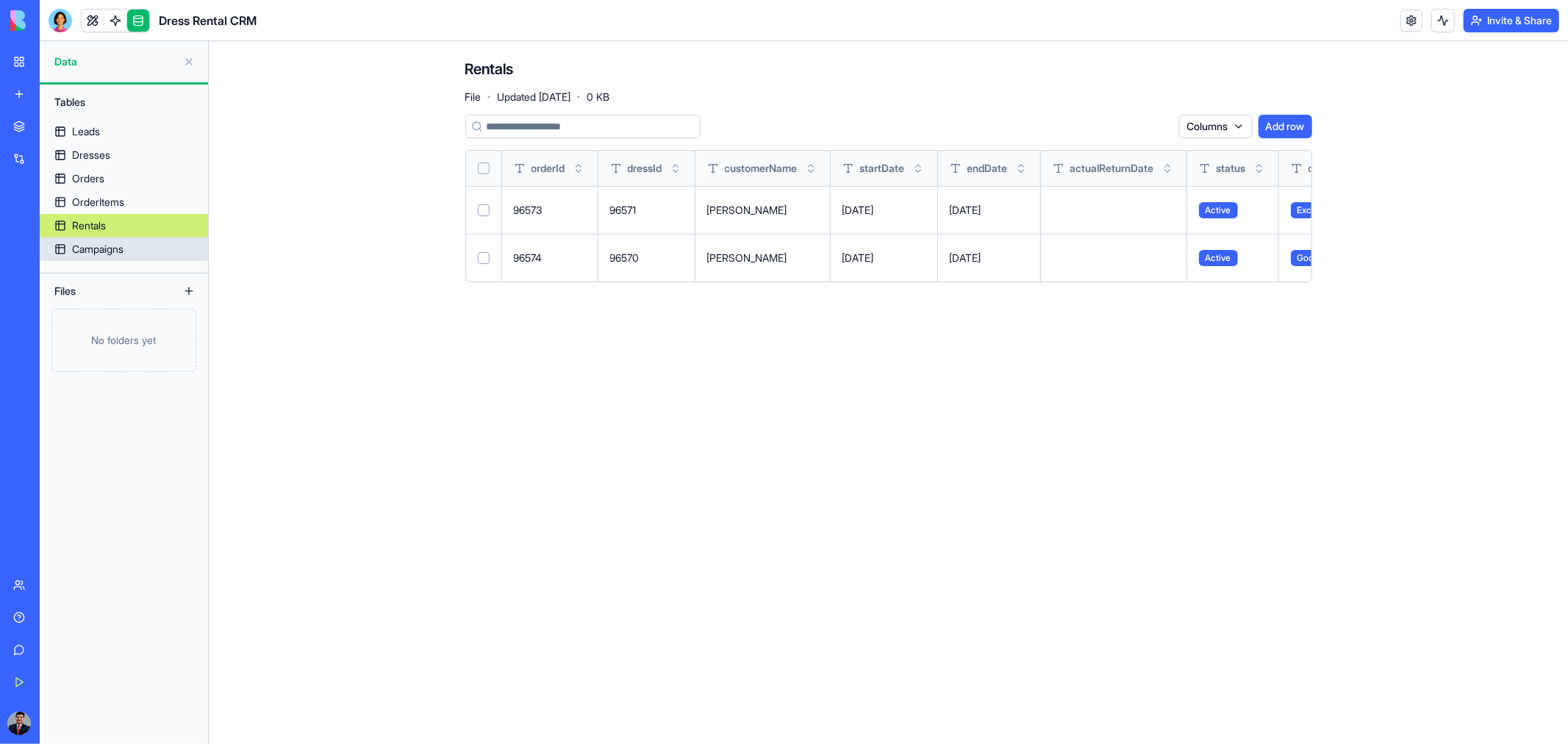
click at [93, 246] on div "Campaigns" at bounding box center [97, 249] width 52 height 15
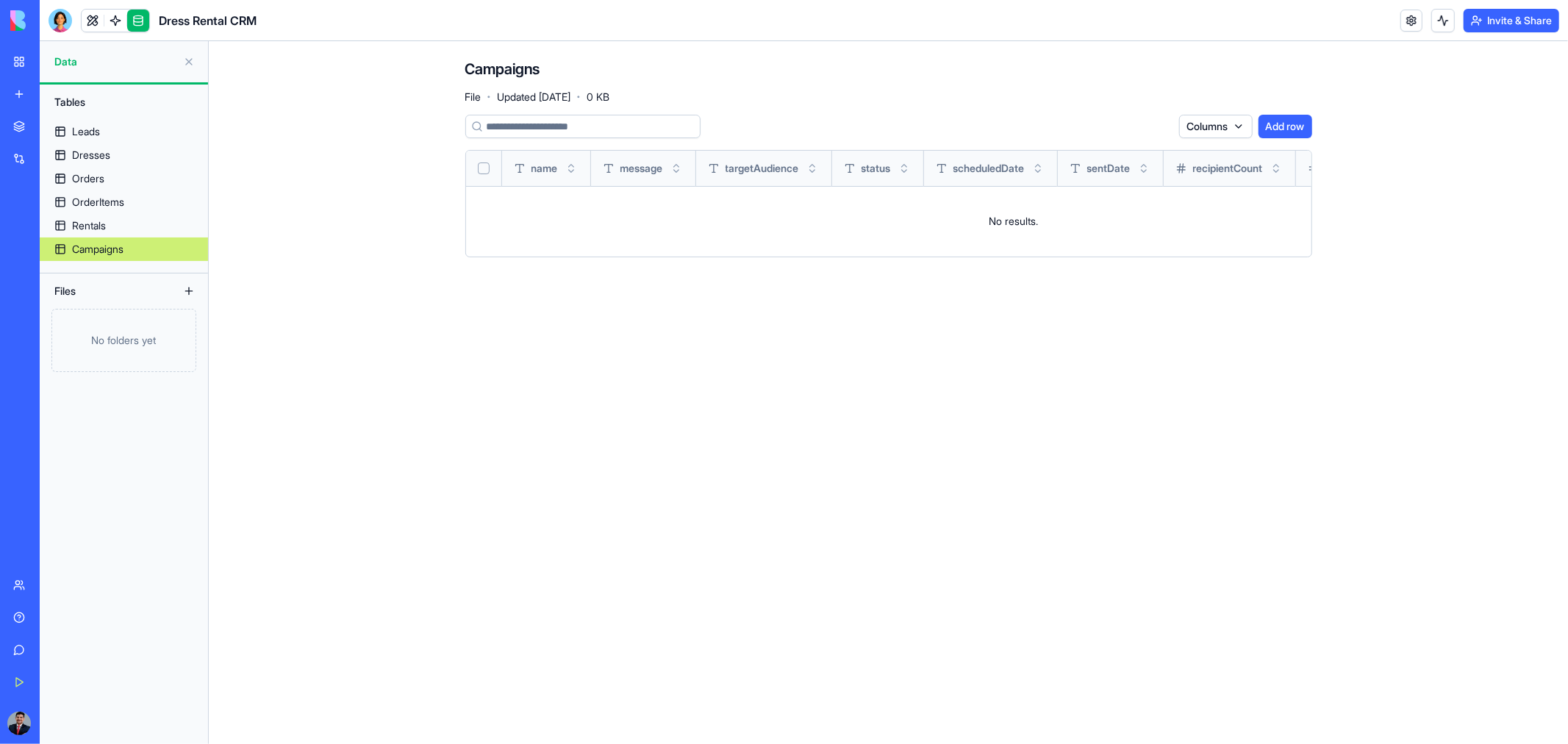
click at [1230, 126] on html "BETA My Workspace New app Marketplace Integrations Recent Untitled App AI Logo …" at bounding box center [784, 372] width 1568 height 744
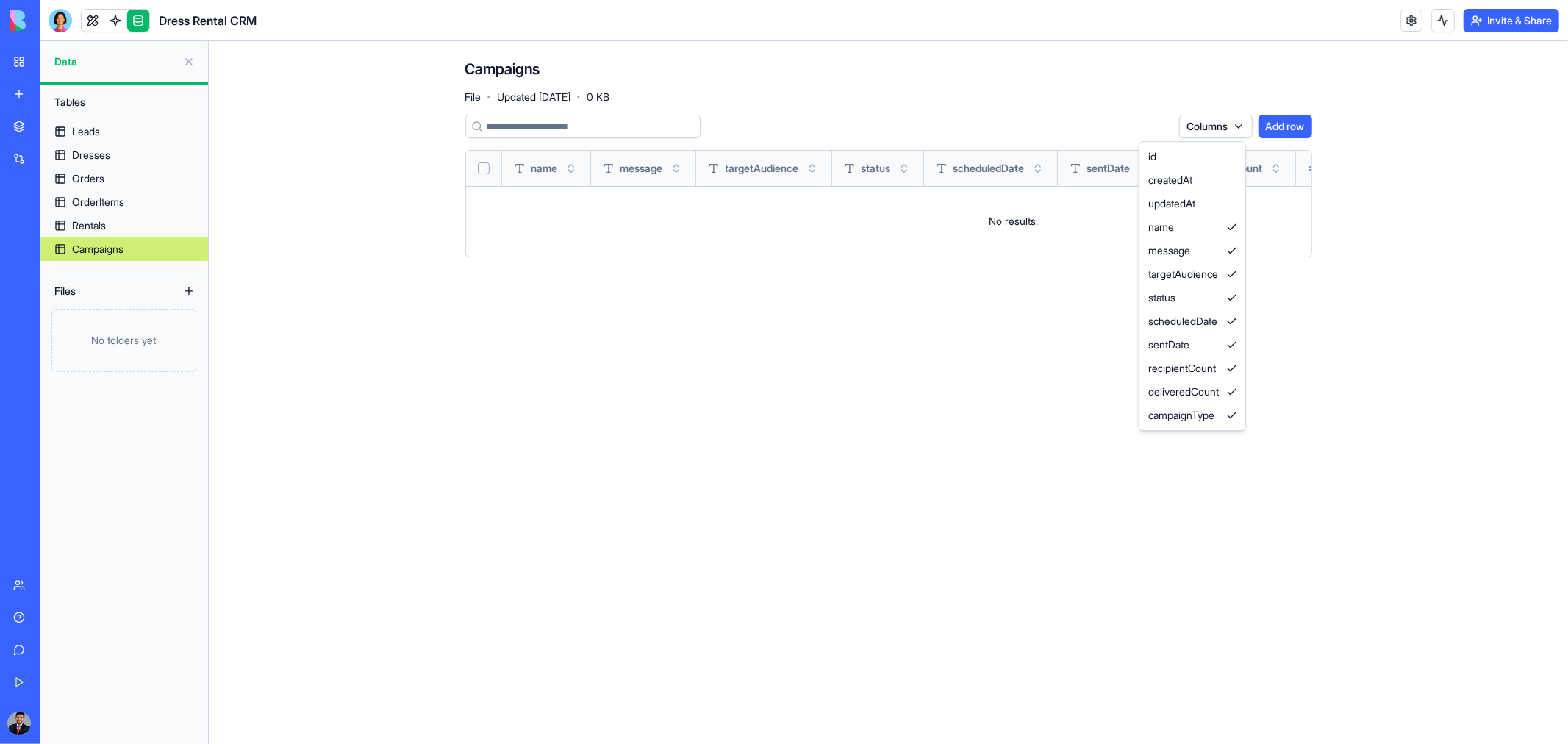
click at [582, 445] on html "BETA My Workspace New app Marketplace Integrations Recent Untitled App AI Logo …" at bounding box center [784, 372] width 1568 height 744
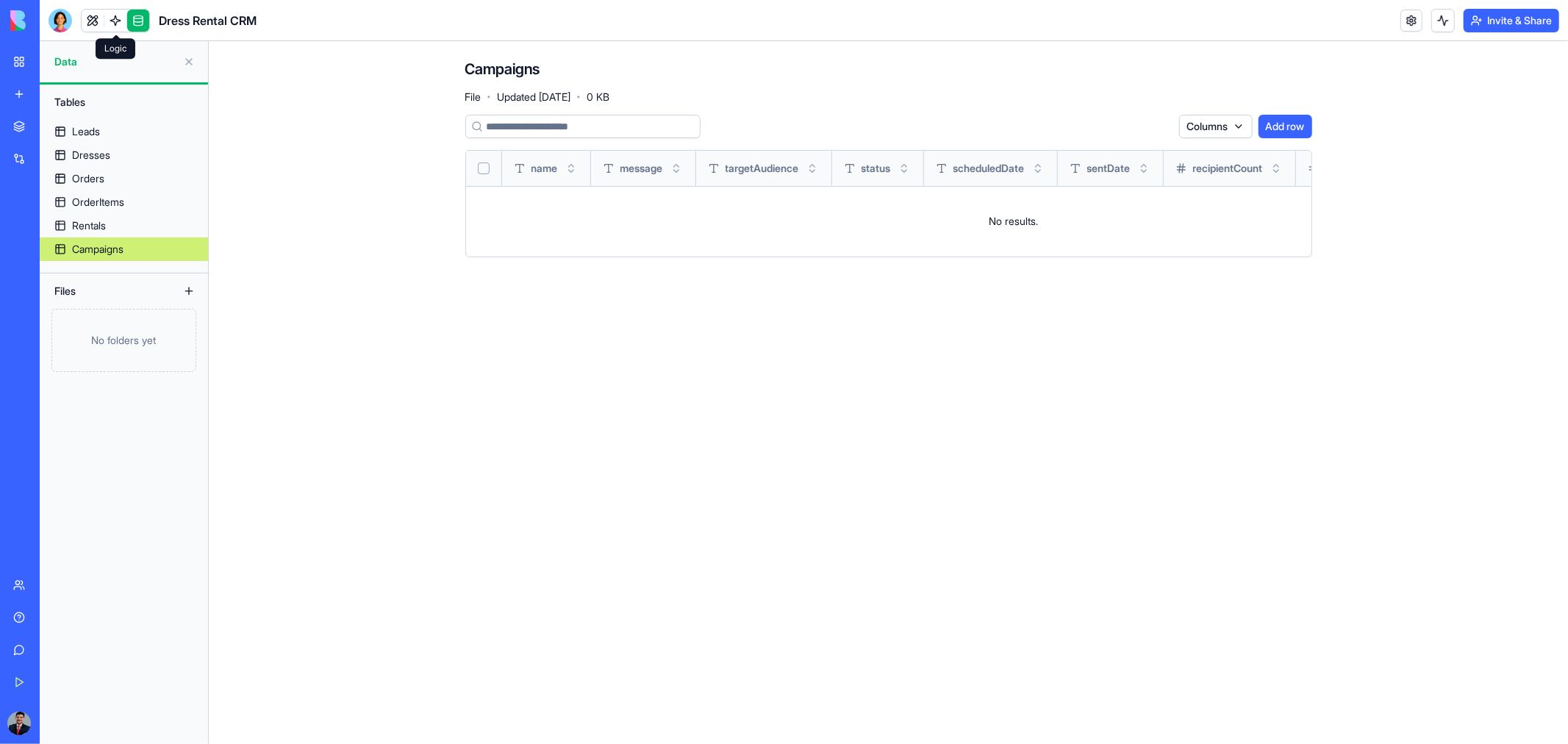
click at [112, 15] on link at bounding box center [115, 20] width 22 height 22
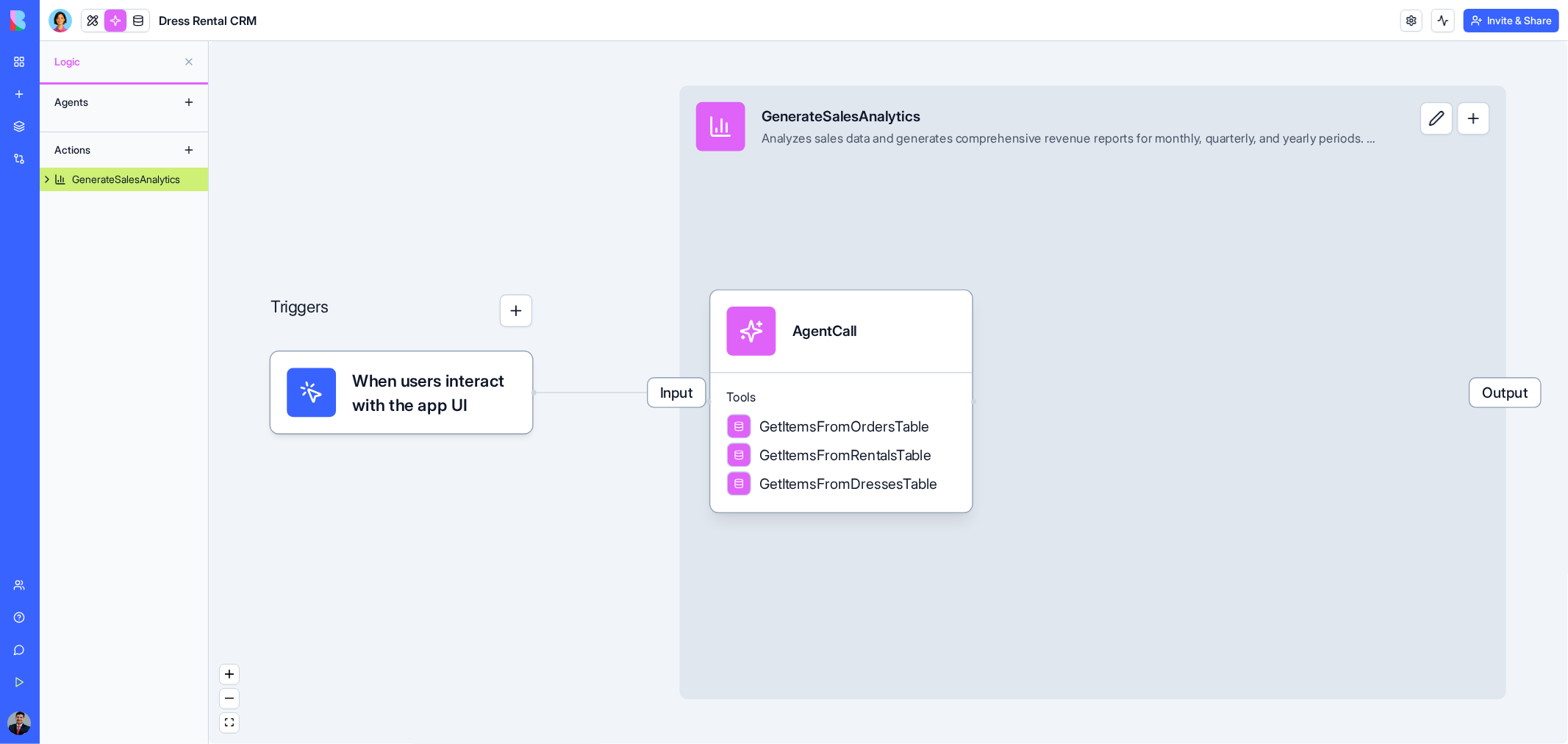
click at [82, 106] on div "Agents" at bounding box center [106, 102] width 118 height 24
click at [189, 103] on button at bounding box center [189, 102] width 24 height 24
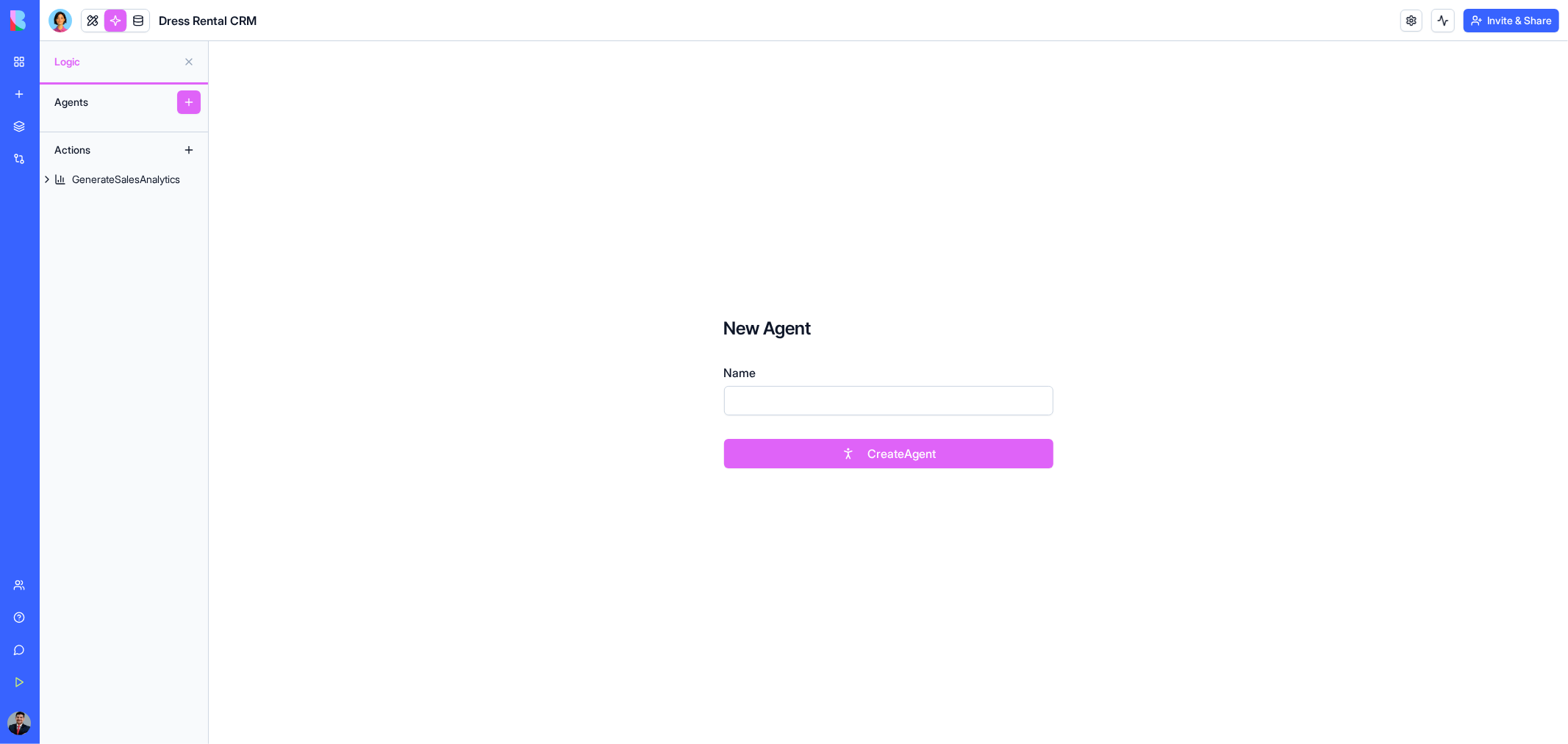
click at [64, 96] on div "Agents" at bounding box center [106, 102] width 118 height 24
click at [79, 143] on div "Actions" at bounding box center [106, 150] width 118 height 24
click at [182, 149] on button at bounding box center [189, 150] width 24 height 24
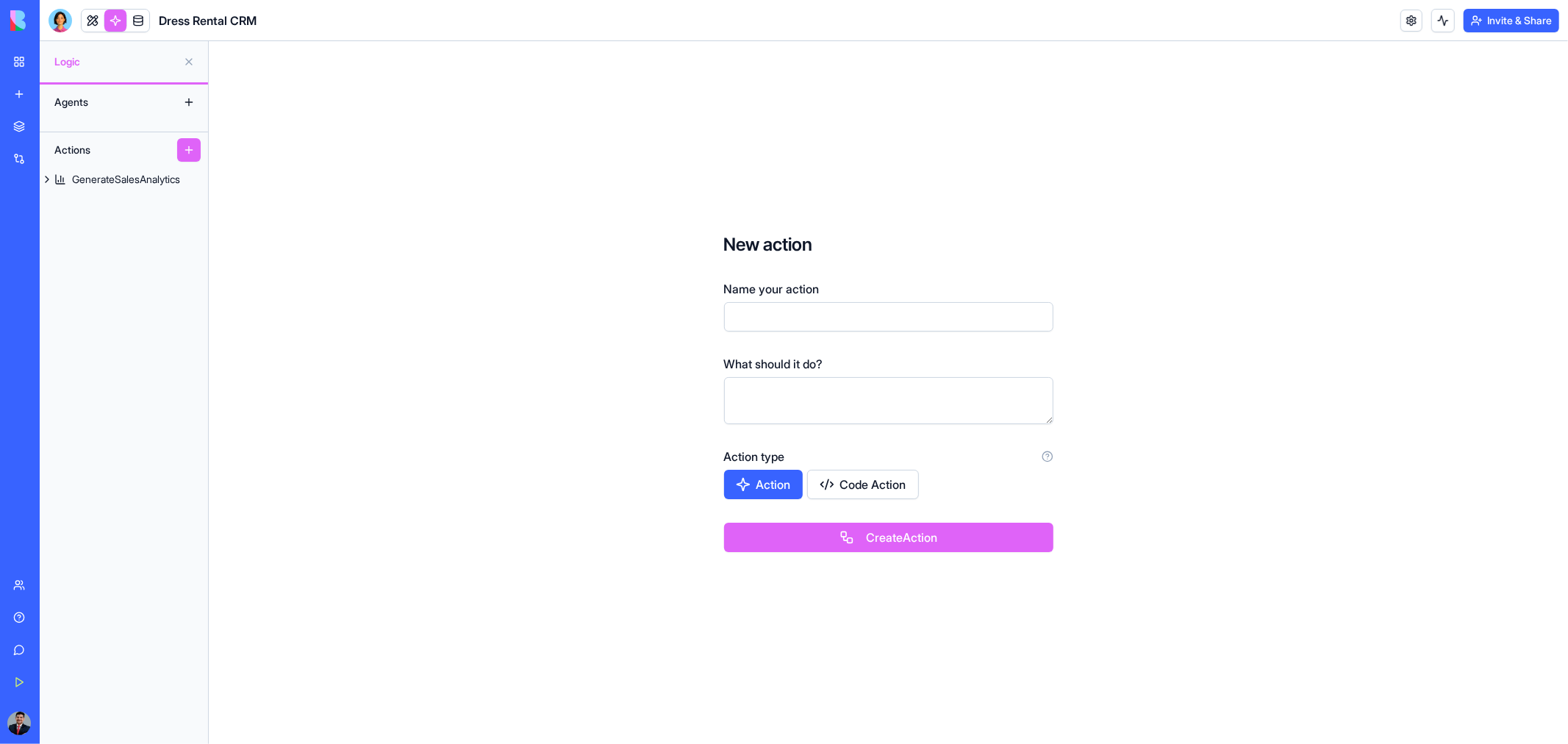
click at [61, 134] on div "Actions" at bounding box center [123, 150] width 168 height 35
click at [71, 167] on link "GenerateSalesAnalytics" at bounding box center [123, 179] width 168 height 24
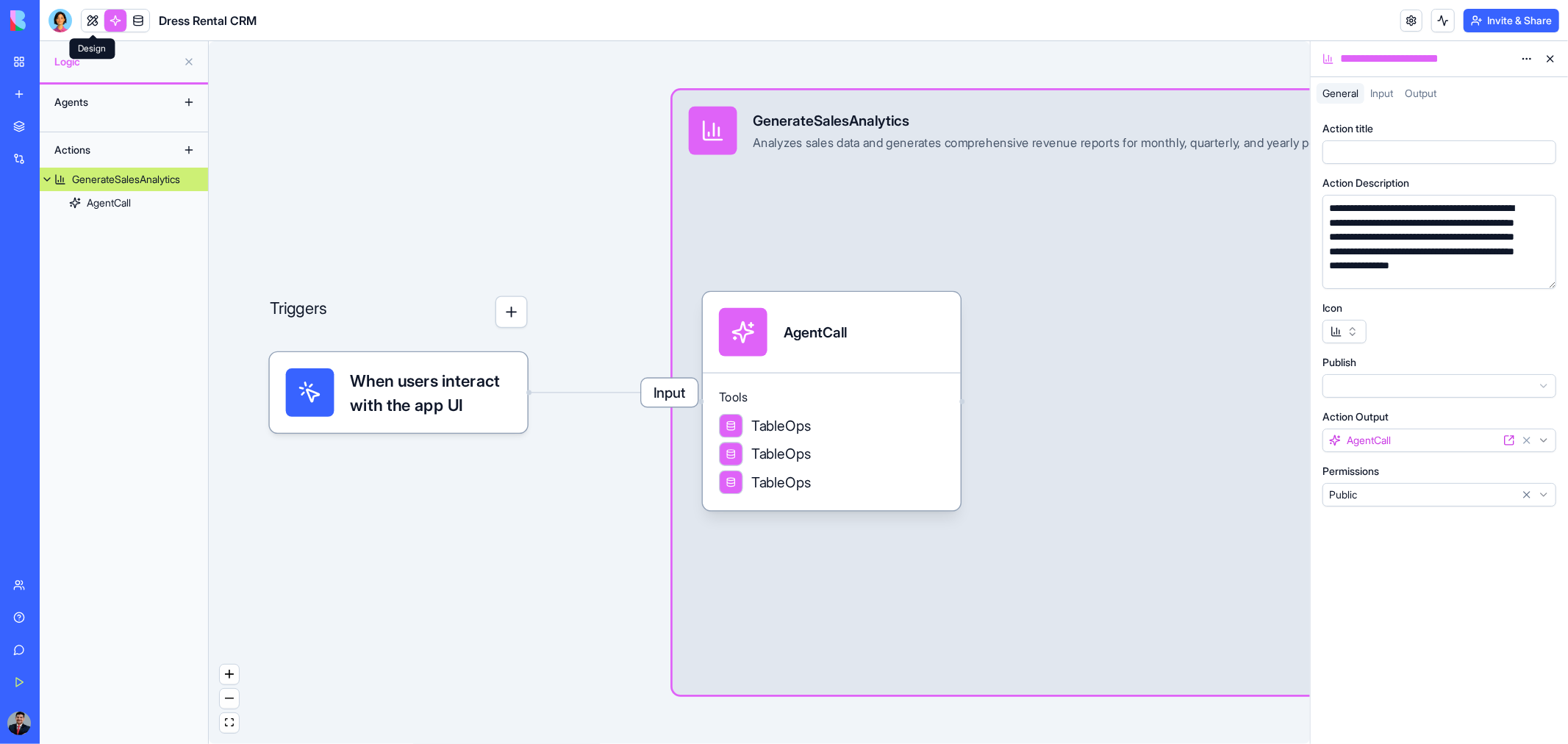
click at [91, 17] on link at bounding box center [93, 20] width 22 height 22
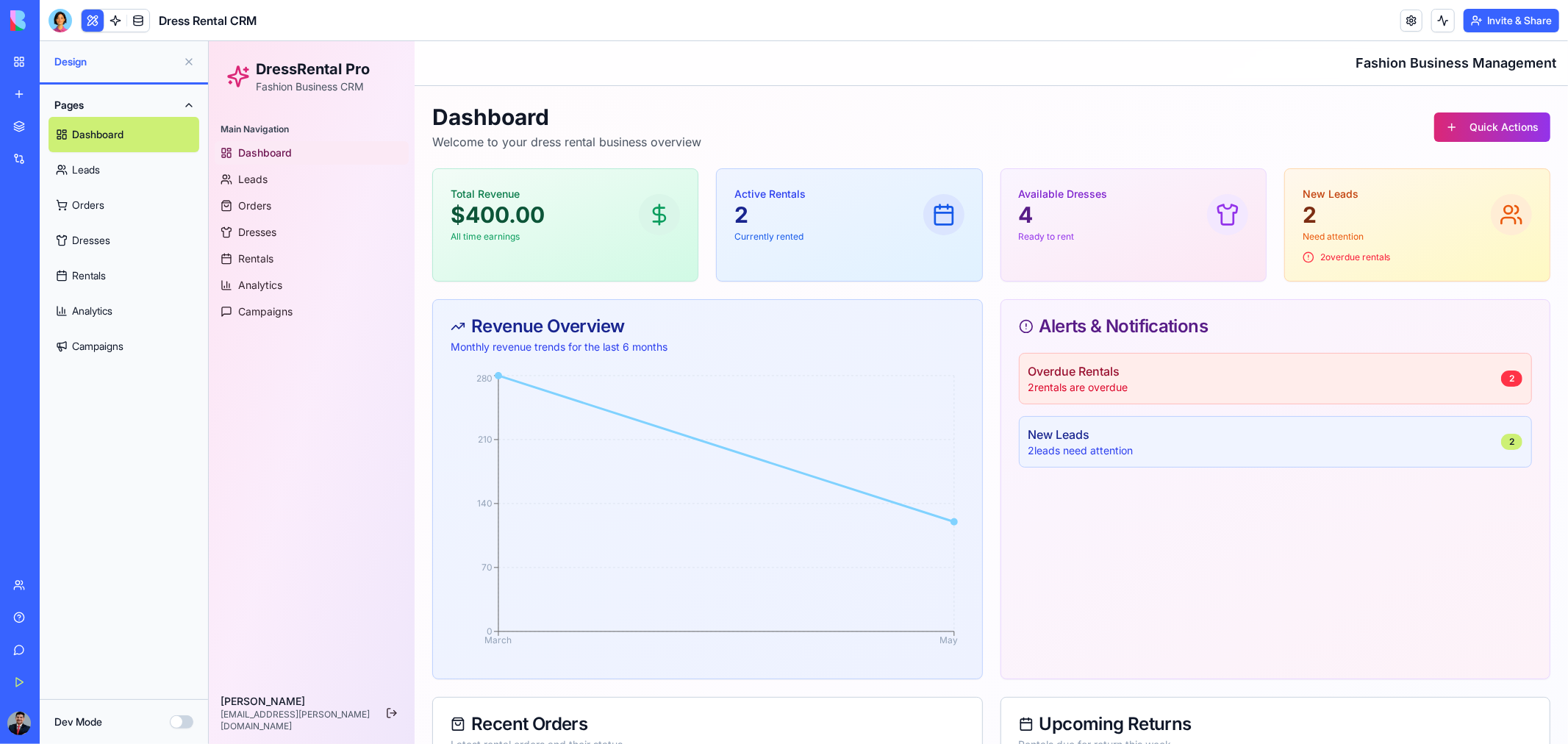
click at [92, 302] on link "Analytics" at bounding box center [123, 311] width 150 height 35
